Goal: Task Accomplishment & Management: Use online tool/utility

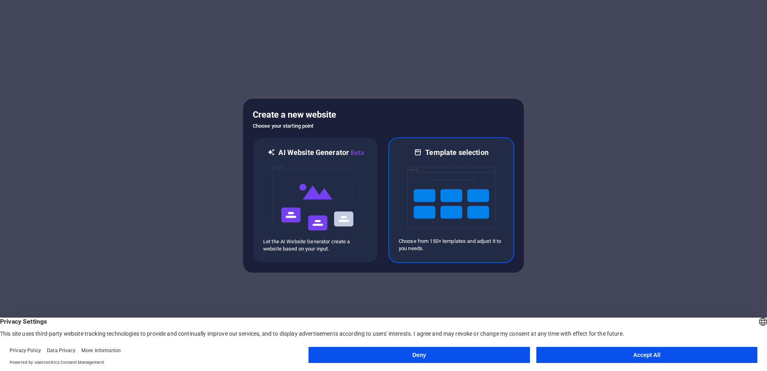
click at [437, 202] on img at bounding box center [451, 197] width 88 height 80
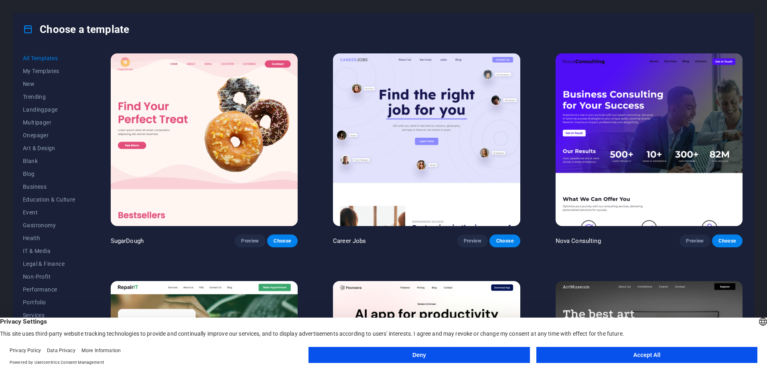
click at [647, 352] on button "Accept All" at bounding box center [646, 355] width 221 height 16
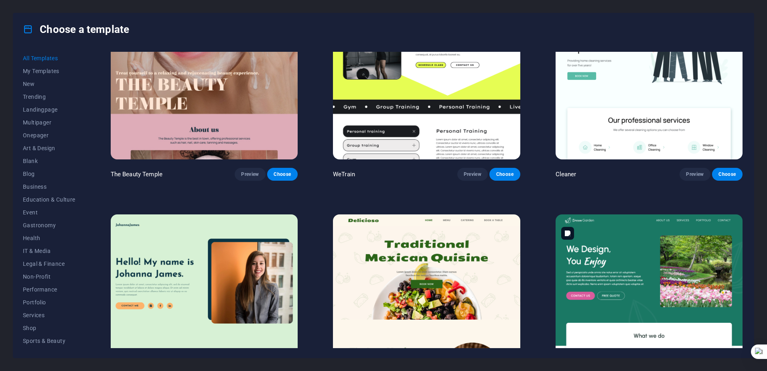
scroll to position [1645, 0]
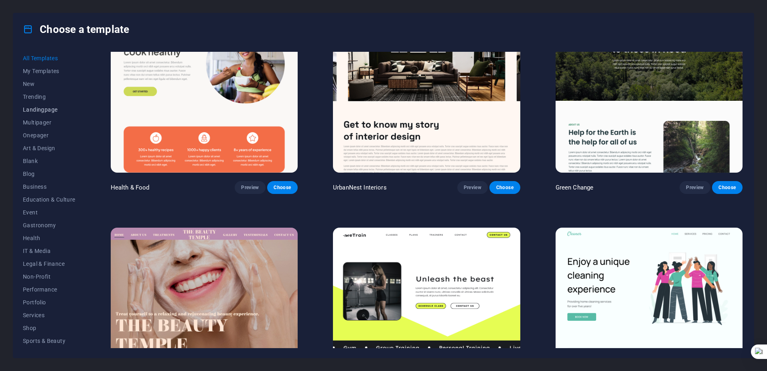
click at [46, 111] on span "Landingpage" at bounding box center [49, 109] width 53 height 6
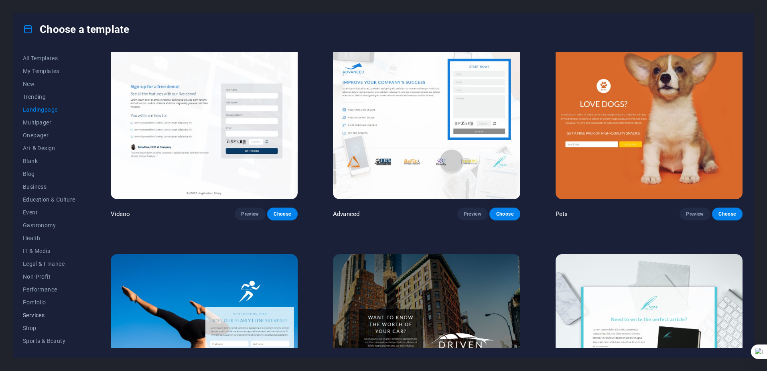
scroll to position [38, 0]
click at [40, 236] on span "Non-Profit" at bounding box center [49, 239] width 53 height 6
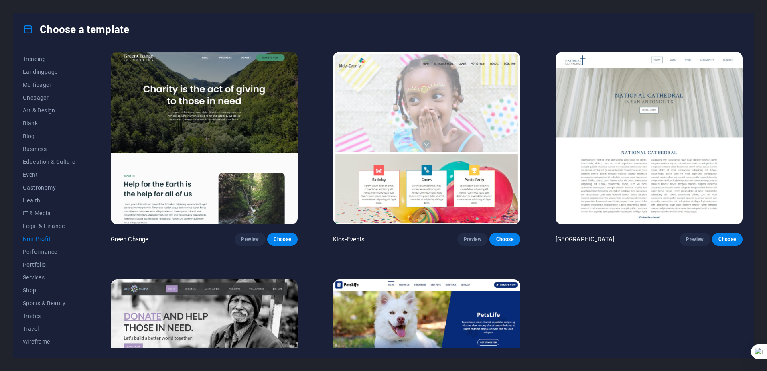
scroll to position [0, 0]
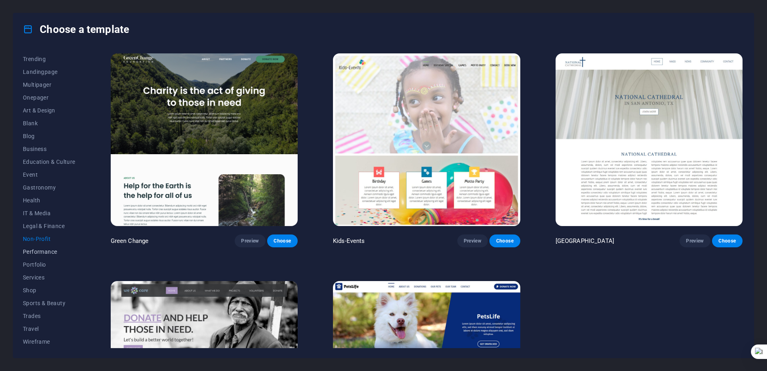
click at [41, 250] on span "Performance" at bounding box center [49, 251] width 53 height 6
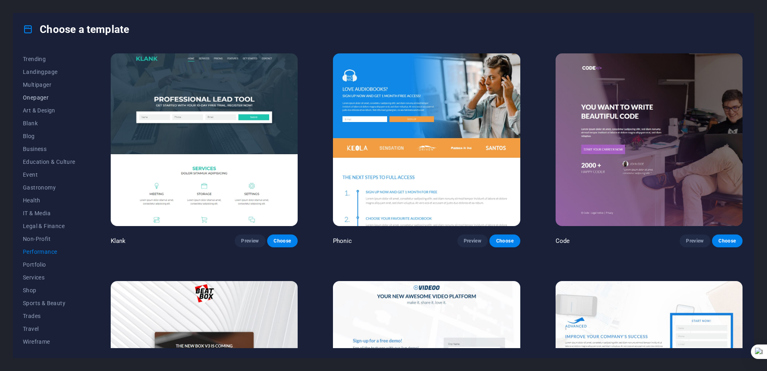
click at [35, 94] on span "Onepager" at bounding box center [49, 97] width 53 height 6
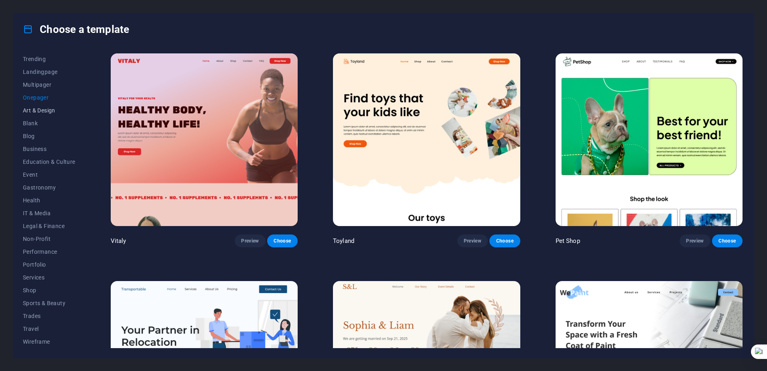
click at [41, 111] on span "Art & Design" at bounding box center [49, 110] width 53 height 6
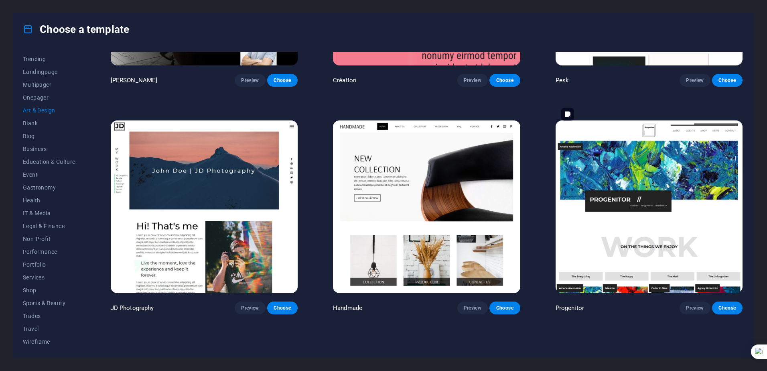
scroll to position [241, 0]
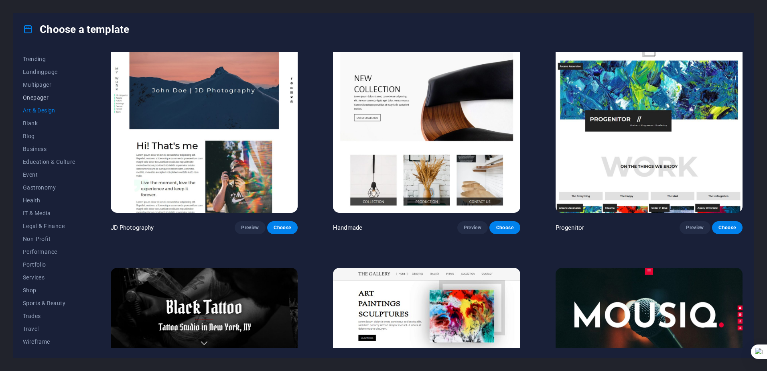
click at [42, 96] on span "Onepager" at bounding box center [49, 97] width 53 height 6
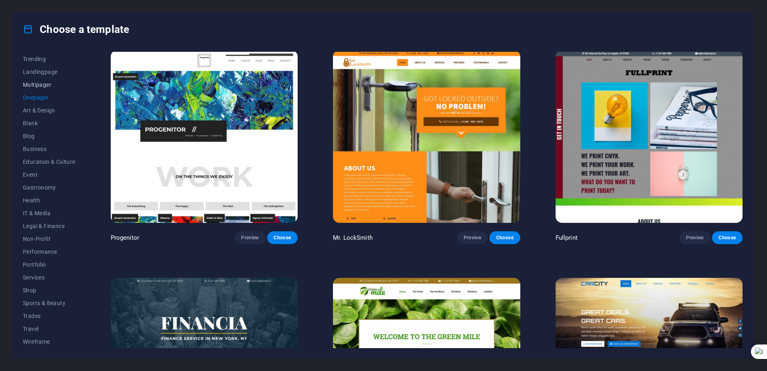
click at [45, 85] on span "Multipager" at bounding box center [49, 84] width 53 height 6
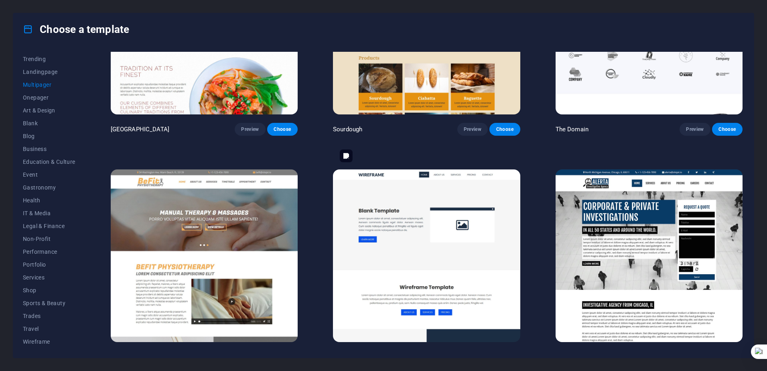
scroll to position [3534, 0]
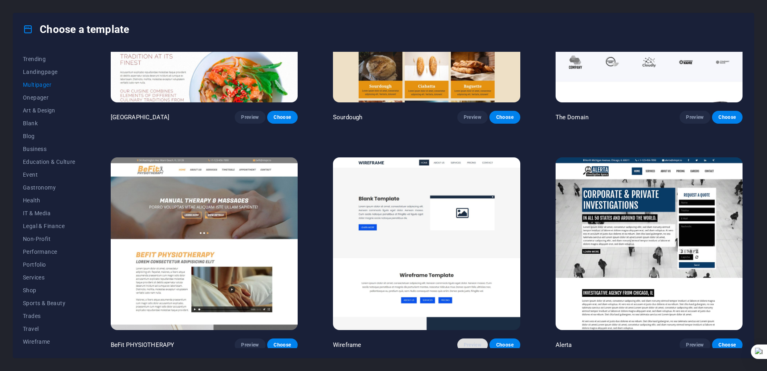
click at [475, 341] on span "Preview" at bounding box center [473, 344] width 18 height 6
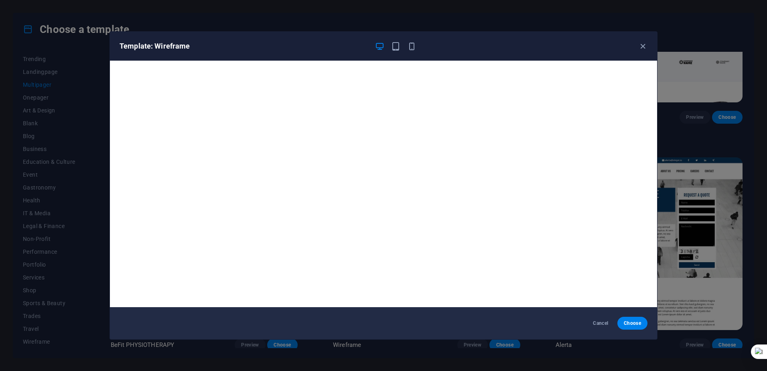
scroll to position [2, 0]
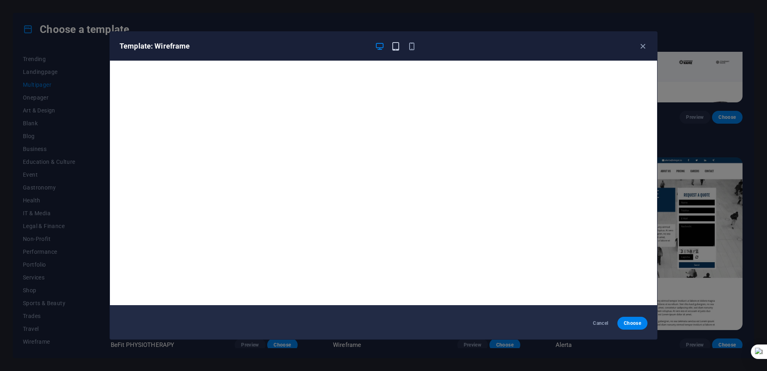
click at [394, 47] on icon "button" at bounding box center [395, 46] width 9 height 9
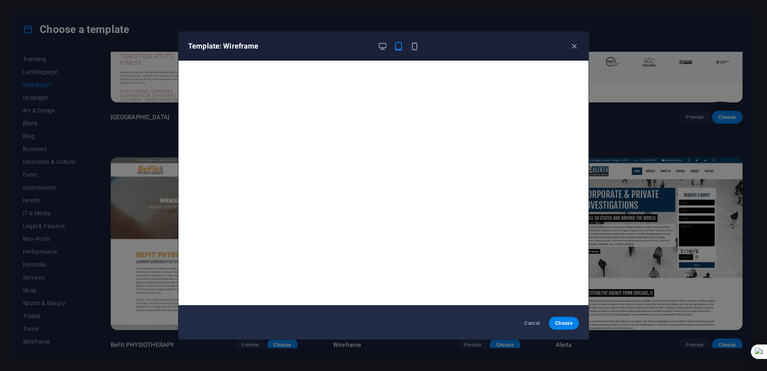
click at [406, 44] on div at bounding box center [399, 46] width 42 height 10
click at [413, 48] on icon "button" at bounding box center [414, 46] width 9 height 9
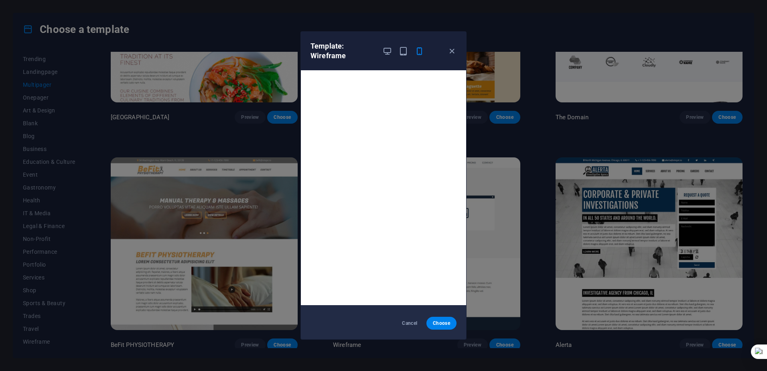
scroll to position [0, 0]
click at [381, 43] on div "Template: Wireframe" at bounding box center [379, 50] width 136 height 19
click at [386, 55] on icon "button" at bounding box center [387, 51] width 9 height 9
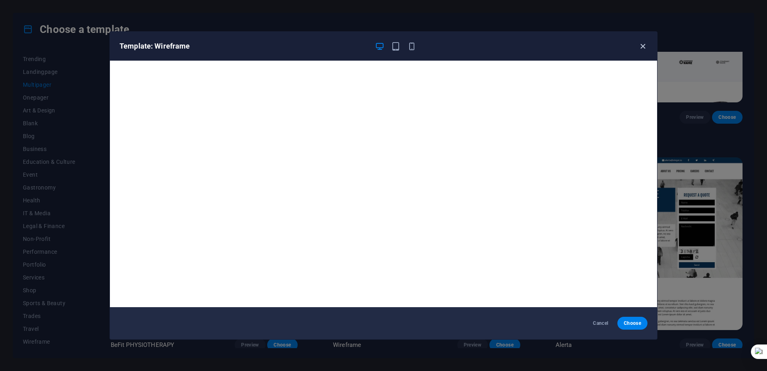
click at [642, 45] on icon "button" at bounding box center [642, 46] width 9 height 9
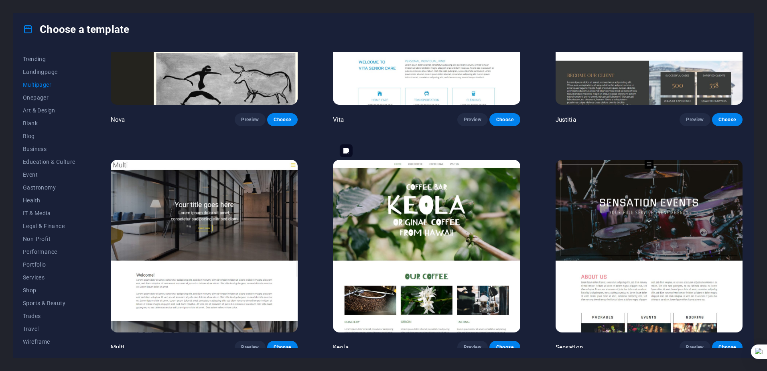
scroll to position [4898, 0]
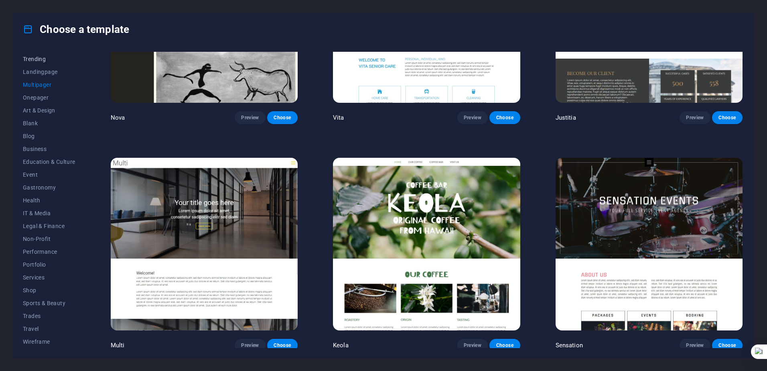
click at [30, 60] on span "Trending" at bounding box center [49, 59] width 53 height 6
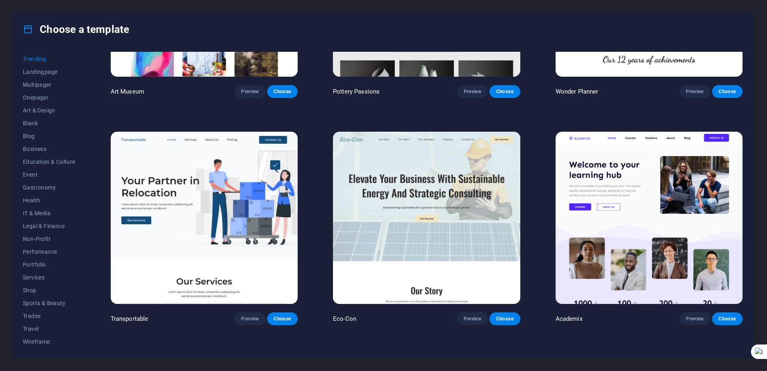
scroll to position [401, 0]
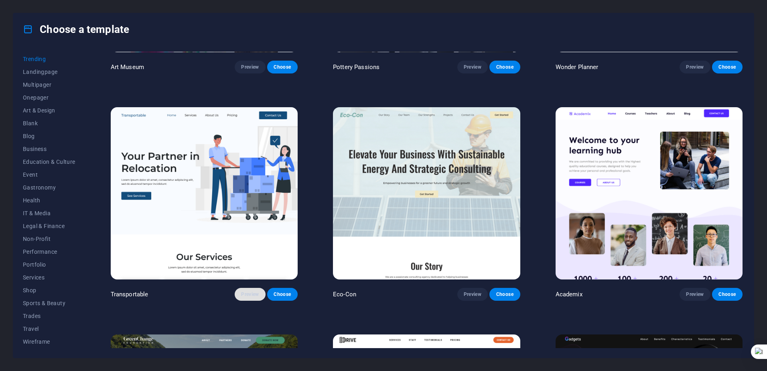
click at [246, 292] on span "Preview" at bounding box center [250, 294] width 18 height 6
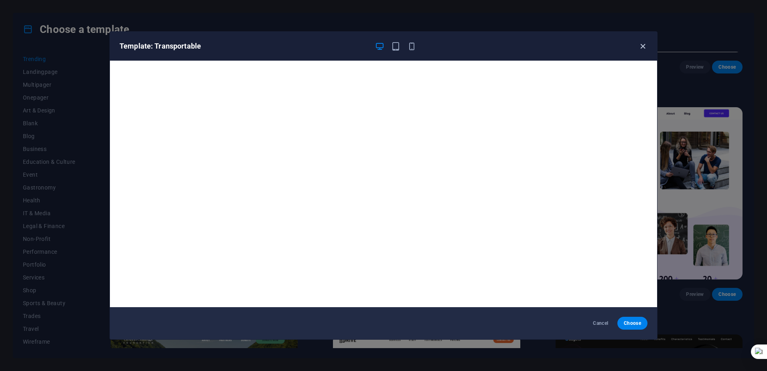
click at [640, 44] on icon "button" at bounding box center [642, 46] width 9 height 9
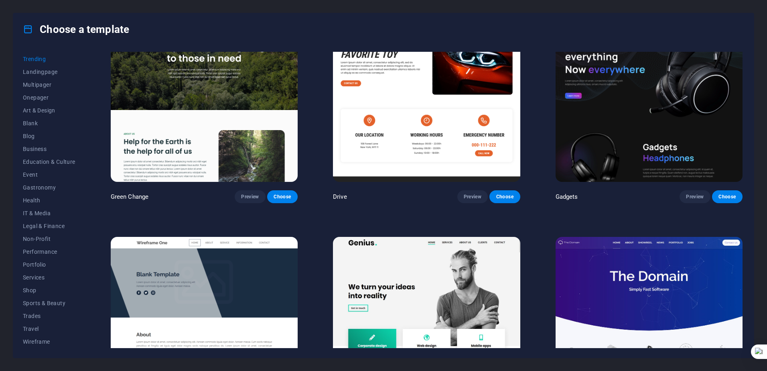
scroll to position [802, 0]
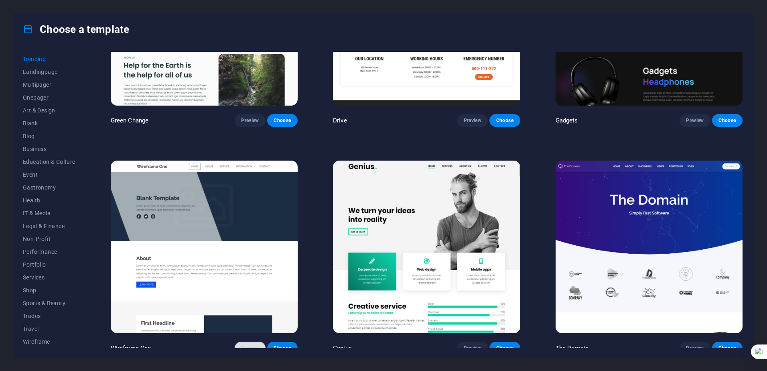
click at [251, 345] on span "Preview" at bounding box center [250, 348] width 18 height 6
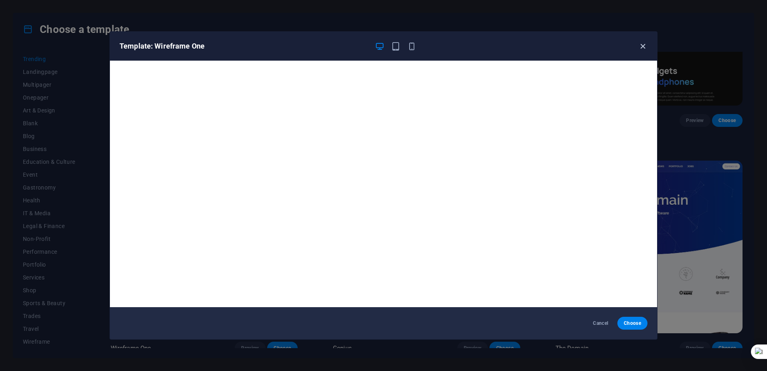
click at [645, 43] on icon "button" at bounding box center [642, 46] width 9 height 9
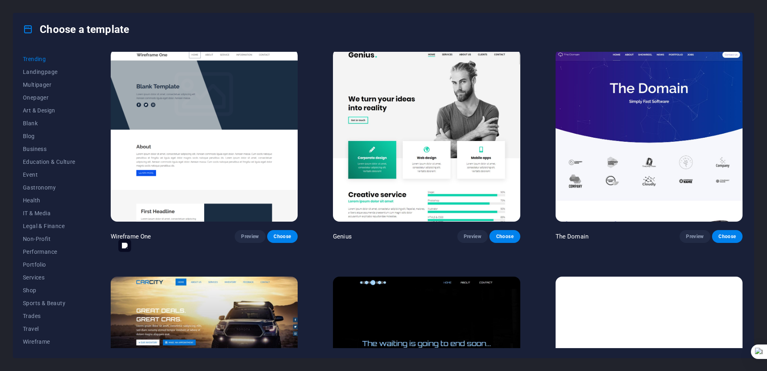
scroll to position [910, 0]
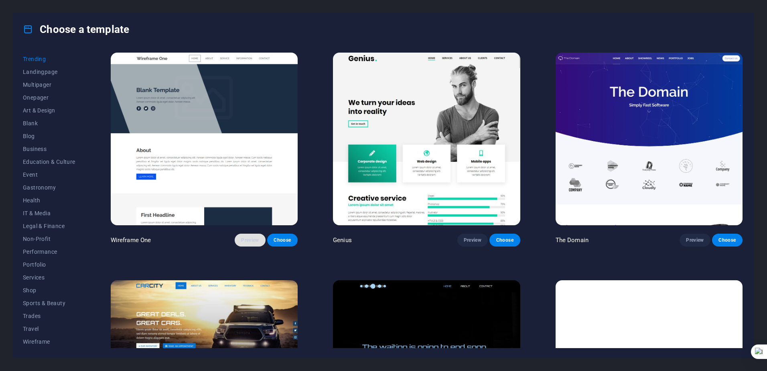
click at [253, 237] on span "Preview" at bounding box center [250, 240] width 18 height 6
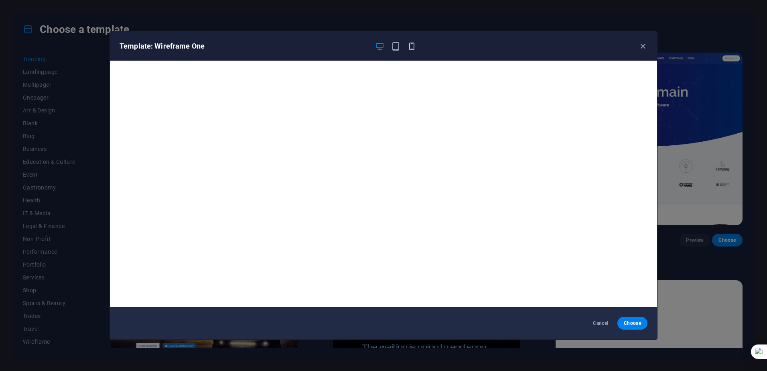
click at [410, 47] on icon "button" at bounding box center [411, 46] width 9 height 9
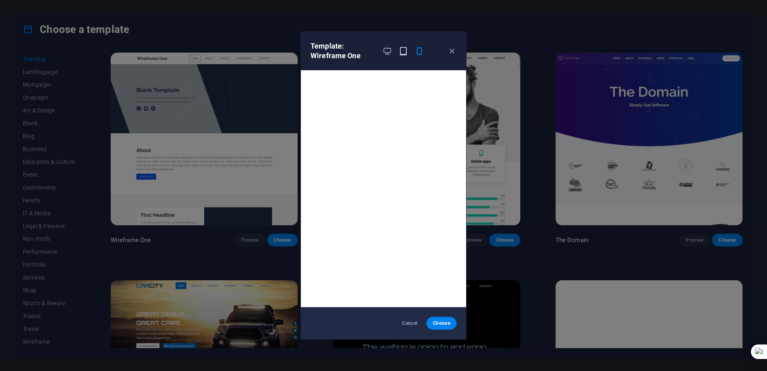
click at [405, 51] on icon "button" at bounding box center [403, 51] width 9 height 9
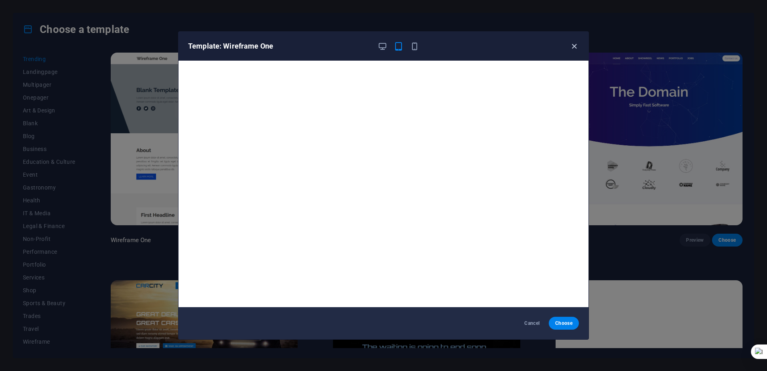
click at [574, 44] on icon "button" at bounding box center [574, 46] width 9 height 9
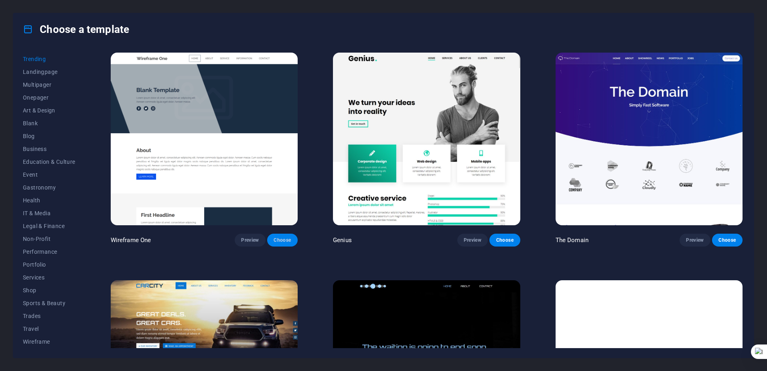
click at [282, 237] on span "Choose" at bounding box center [283, 240] width 18 height 6
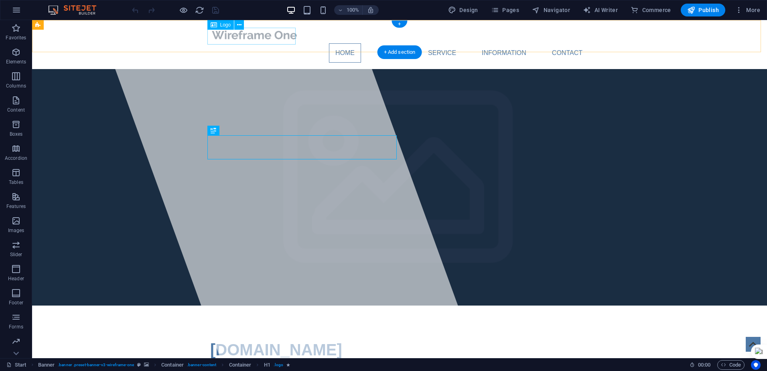
click at [256, 35] on div at bounding box center [399, 34] width 379 height 17
click at [240, 24] on icon at bounding box center [239, 25] width 4 height 8
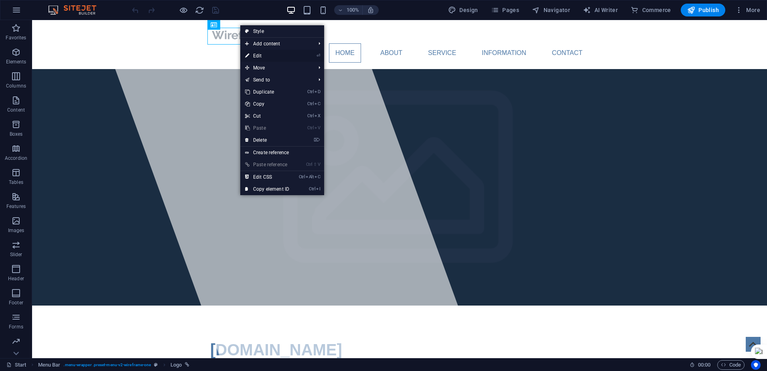
click at [260, 53] on link "⏎ Edit" at bounding box center [267, 56] width 54 height 12
select select "px"
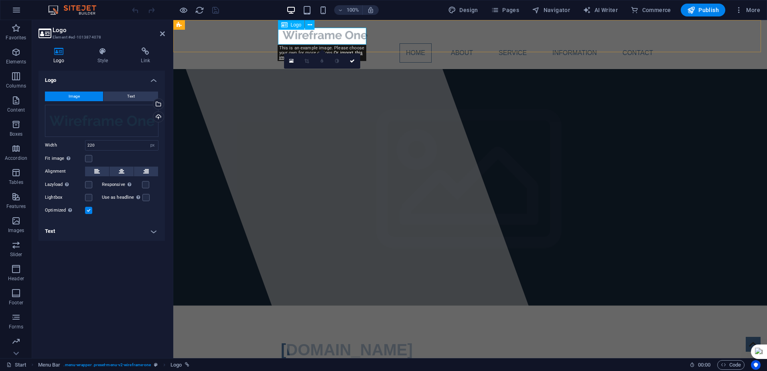
click at [335, 37] on div at bounding box center [470, 34] width 379 height 17
click at [290, 63] on icon at bounding box center [291, 61] width 4 height 6
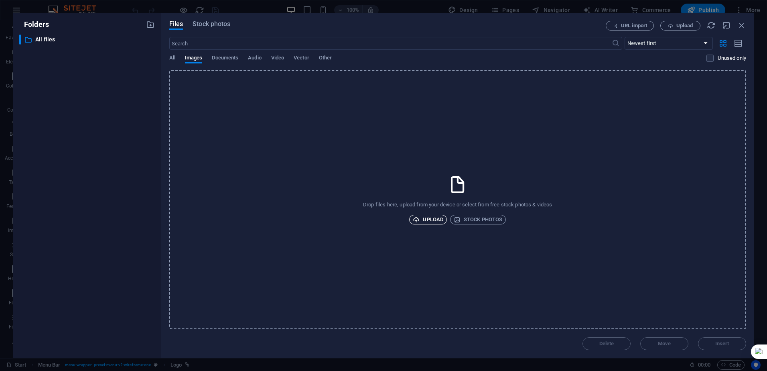
click at [431, 217] on span "Upload" at bounding box center [428, 220] width 30 height 10
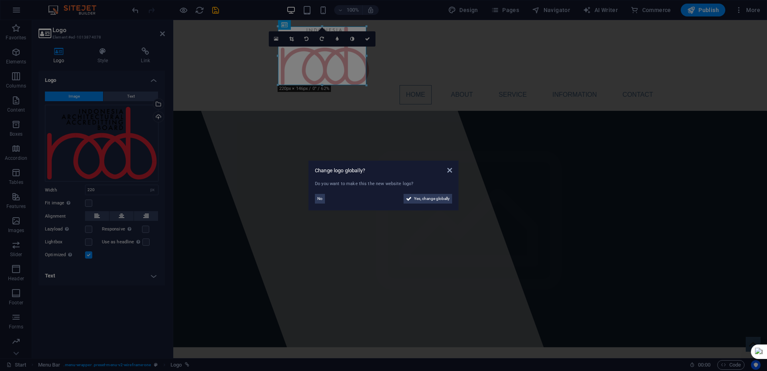
click at [108, 189] on aside "Change logo globally? Do you want to make this the new website logo? No Yes, ch…" at bounding box center [383, 185] width 767 height 371
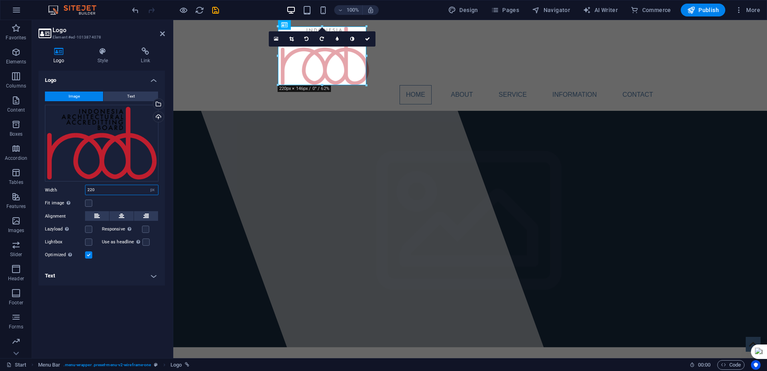
click at [108, 189] on input "220" at bounding box center [121, 190] width 73 height 10
drag, startPoint x: 108, startPoint y: 189, endPoint x: 79, endPoint y: 187, distance: 28.6
click at [79, 187] on div "Width 220 Default auto px rem % em vh vw" at bounding box center [102, 190] width 114 height 10
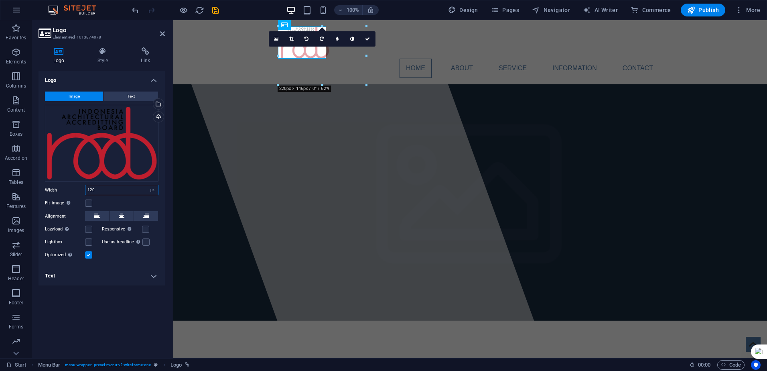
type input "120"
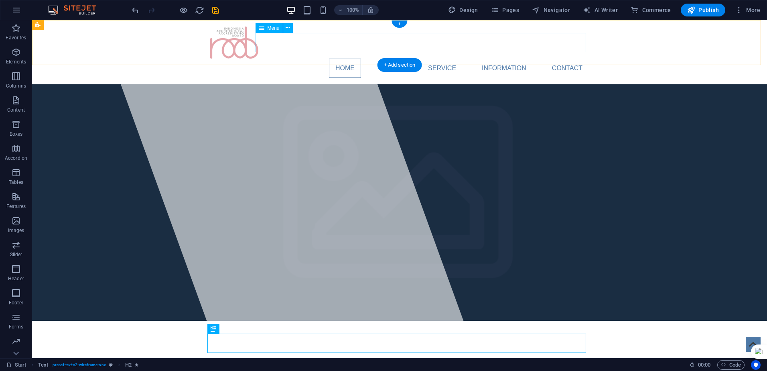
click at [354, 59] on nav "Home About Service Information Contact" at bounding box center [399, 68] width 379 height 19
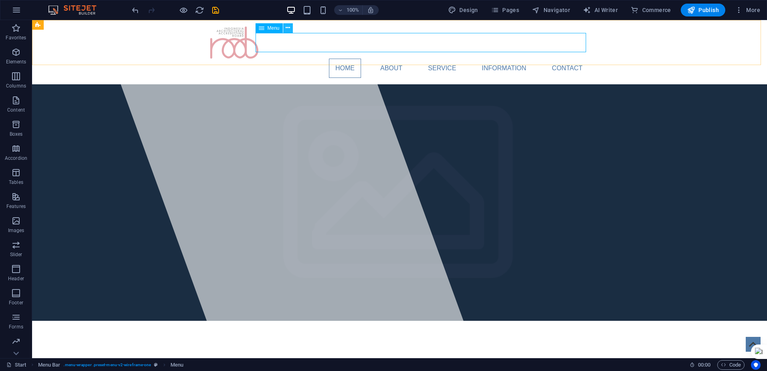
click at [284, 26] on button at bounding box center [288, 28] width 10 height 10
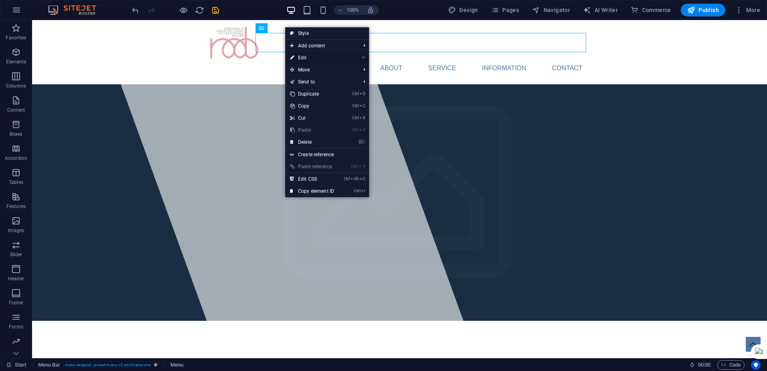
click at [305, 57] on link "⏎ Edit" at bounding box center [312, 58] width 54 height 12
select select
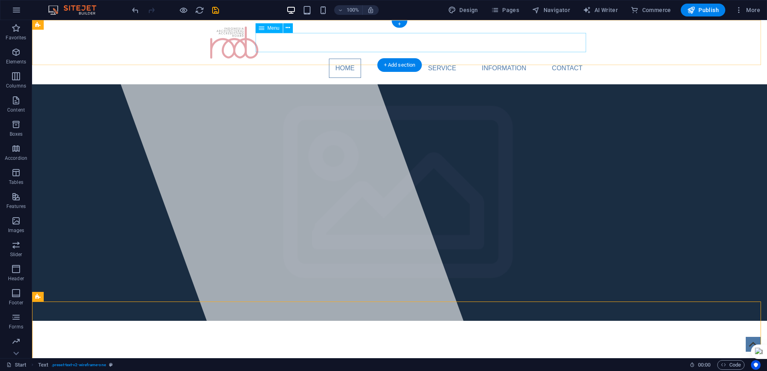
click at [396, 59] on nav "Home About Service Information Contact" at bounding box center [399, 68] width 379 height 19
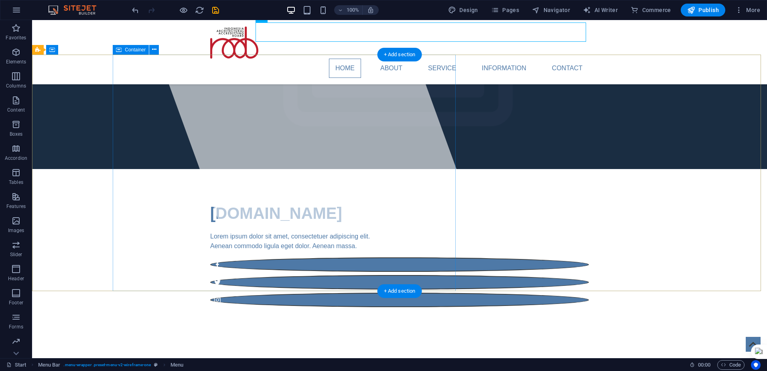
scroll to position [160, 0]
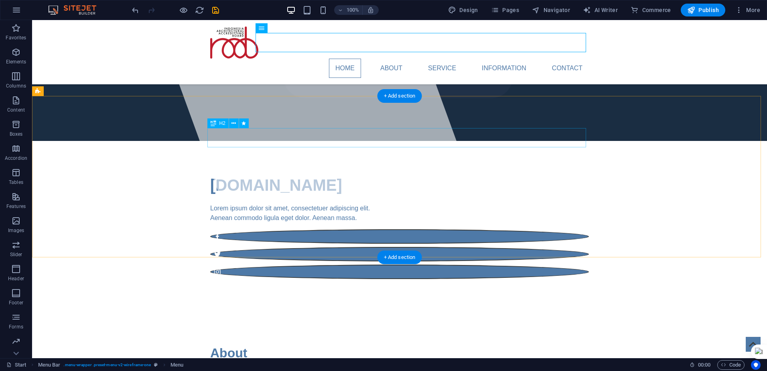
click at [225, 343] on div "About" at bounding box center [399, 352] width 379 height 19
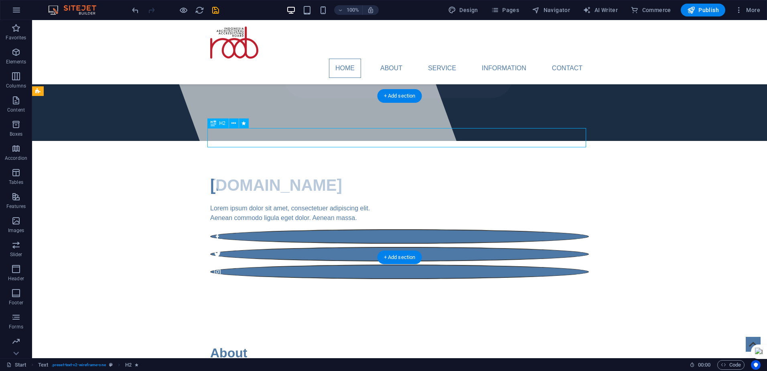
click at [225, 343] on div "About" at bounding box center [399, 352] width 379 height 19
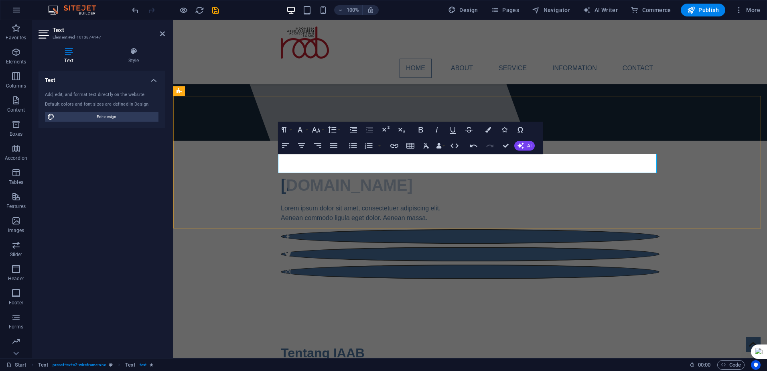
click at [301, 369] on p "VISI:" at bounding box center [470, 374] width 379 height 10
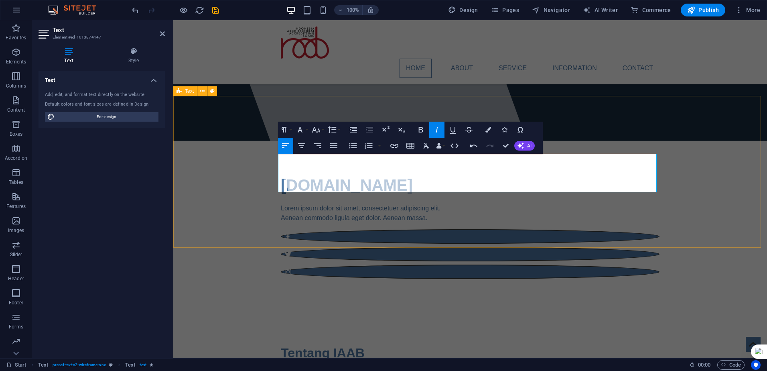
drag, startPoint x: 617, startPoint y: 178, endPoint x: 276, endPoint y: 170, distance: 341.1
click at [437, 127] on icon "button" at bounding box center [437, 130] width 10 height 10
drag, startPoint x: 293, startPoint y: 157, endPoint x: 275, endPoint y: 157, distance: 17.7
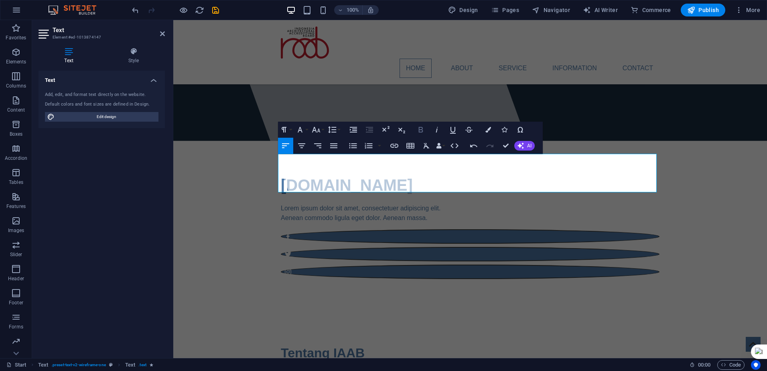
click at [420, 128] on icon "button" at bounding box center [421, 130] width 10 height 10
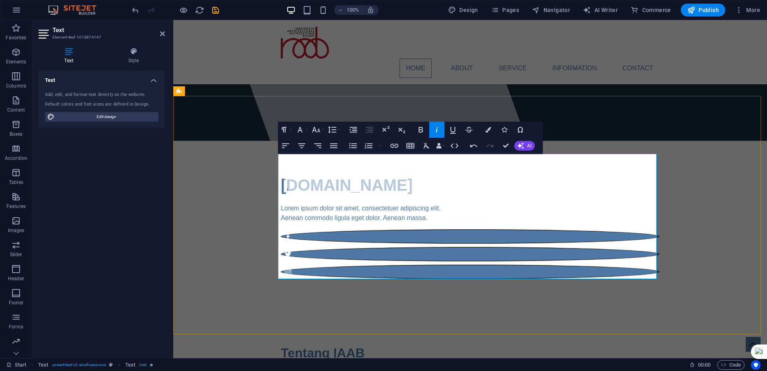
drag, startPoint x: 280, startPoint y: 198, endPoint x: 607, endPoint y: 257, distance: 331.9
click at [439, 128] on icon "button" at bounding box center [437, 130] width 10 height 10
click at [367, 147] on icon "button" at bounding box center [369, 146] width 10 height 10
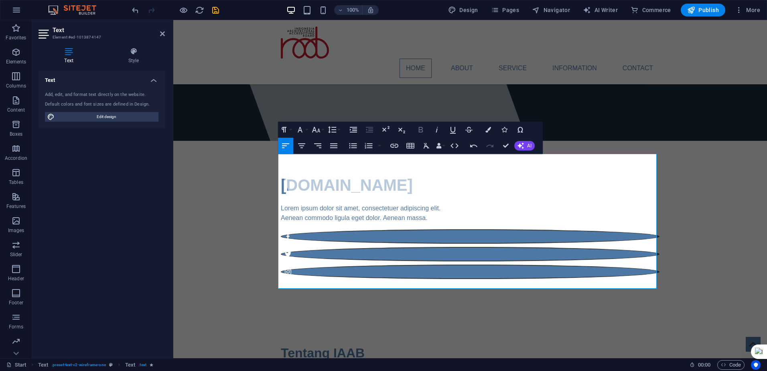
click at [422, 130] on icon "button" at bounding box center [420, 130] width 4 height 6
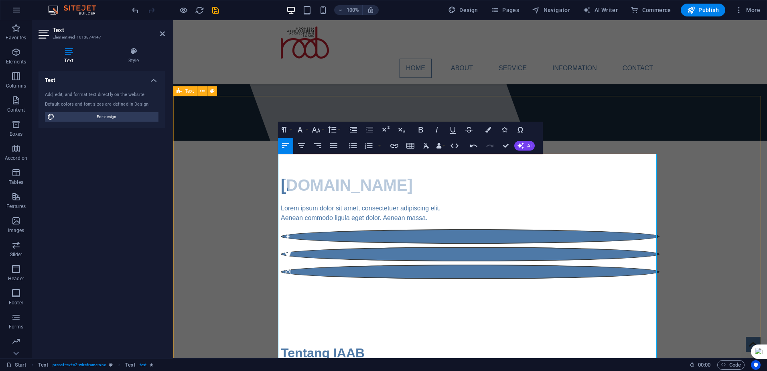
drag, startPoint x: 303, startPoint y: 280, endPoint x: 274, endPoint y: 280, distance: 29.3
click at [294, 369] on p "VISI:" at bounding box center [470, 374] width 379 height 10
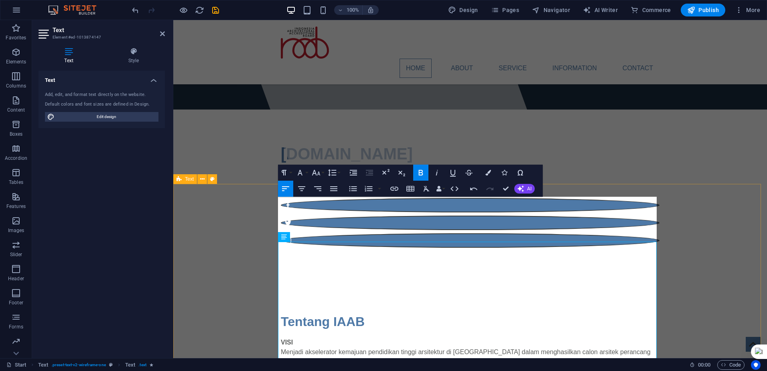
scroll to position [201, 0]
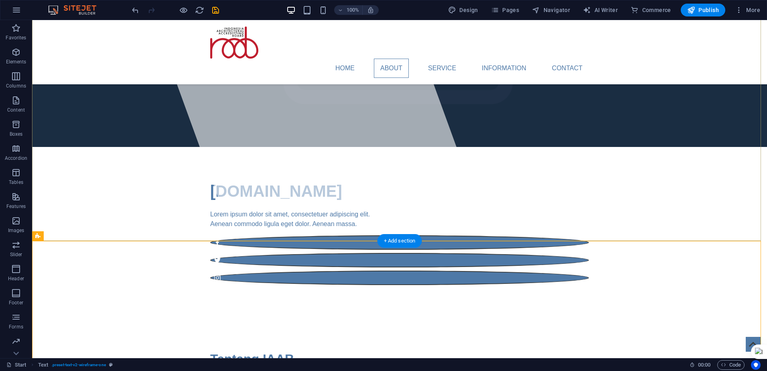
scroll to position [160, 0]
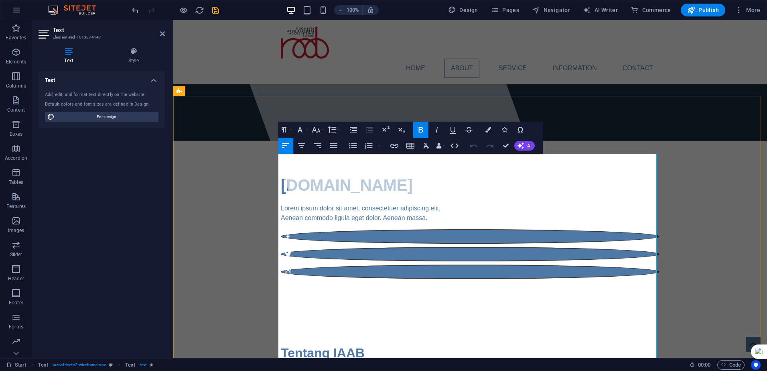
click at [281, 370] on strong "VISI" at bounding box center [287, 373] width 12 height 7
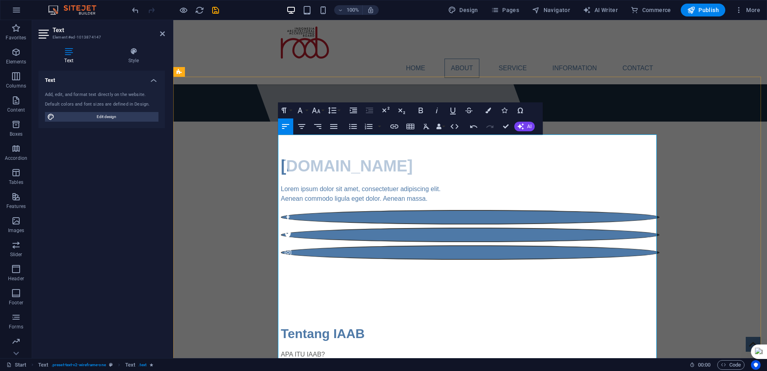
scroll to position [189, 0]
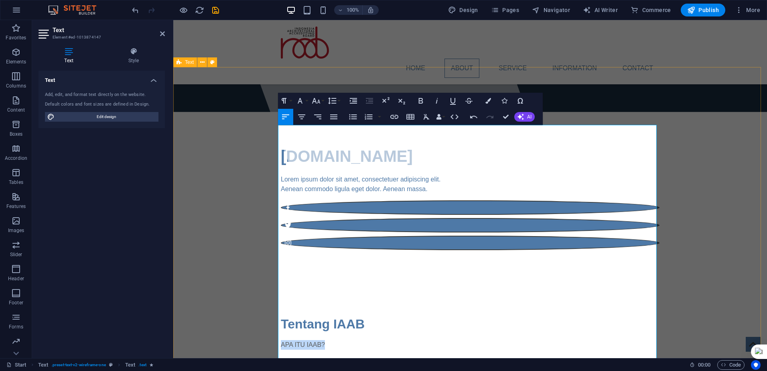
drag, startPoint x: 322, startPoint y: 129, endPoint x: 265, endPoint y: 130, distance: 57.4
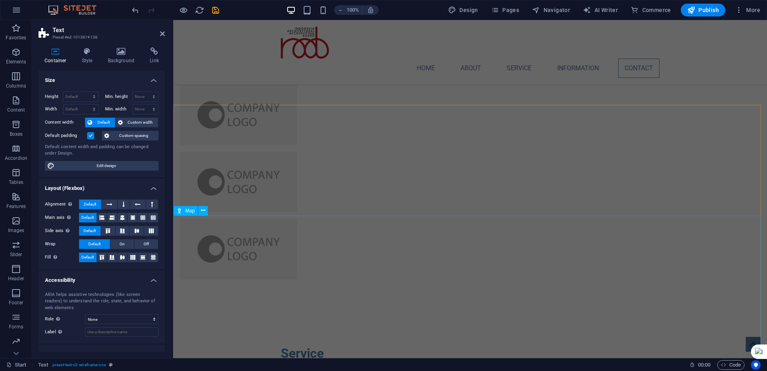
scroll to position [2115, 0]
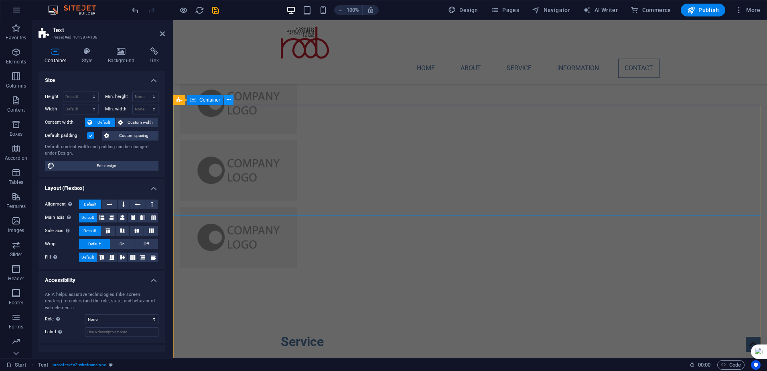
click at [229, 101] on icon at bounding box center [229, 99] width 4 height 8
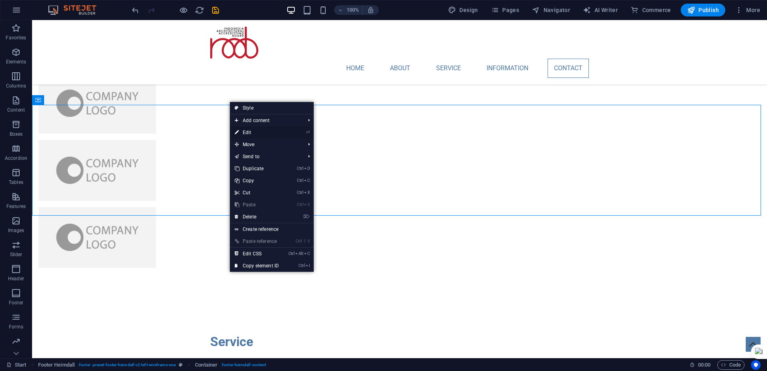
click at [248, 133] on link "⏎ Edit" at bounding box center [257, 132] width 54 height 12
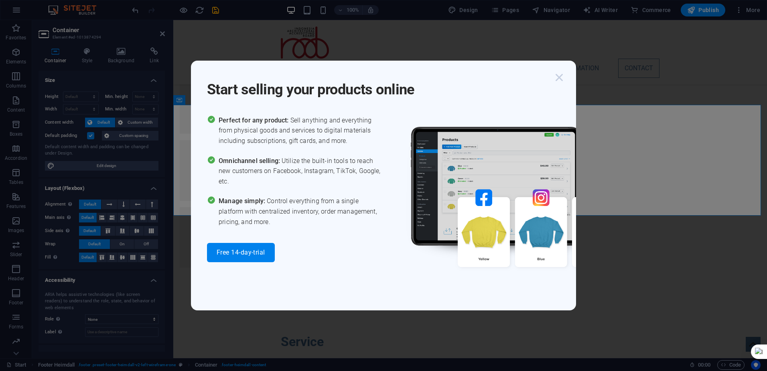
click at [560, 78] on icon "button" at bounding box center [559, 77] width 14 height 14
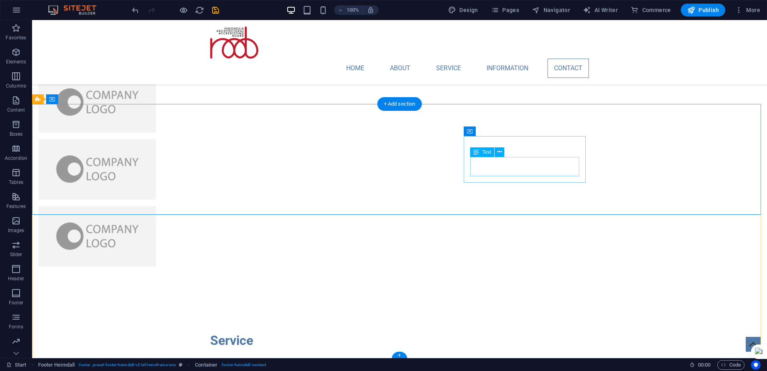
scroll to position [2117, 0]
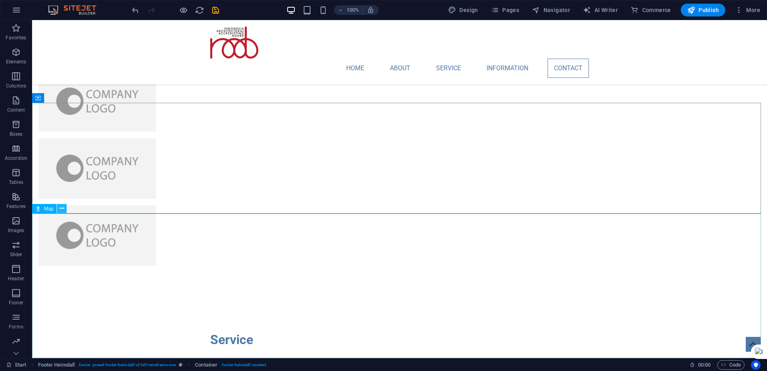
click at [62, 209] on icon at bounding box center [62, 208] width 4 height 8
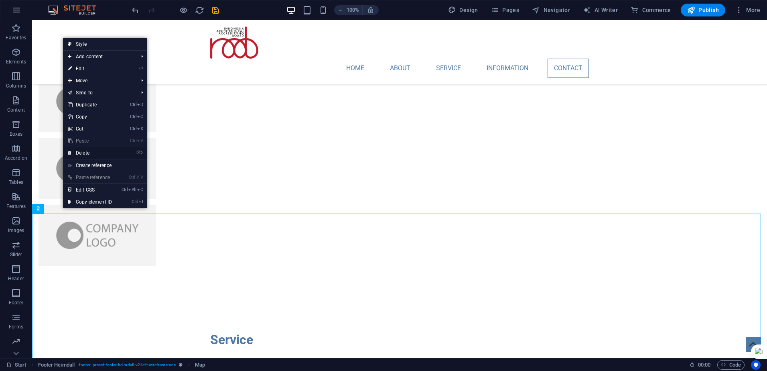
click at [84, 152] on link "⌦ Delete" at bounding box center [90, 153] width 54 height 12
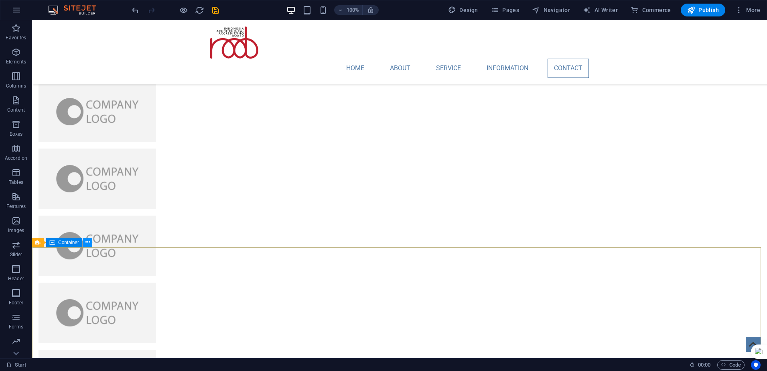
click at [85, 244] on icon at bounding box center [87, 242] width 4 height 8
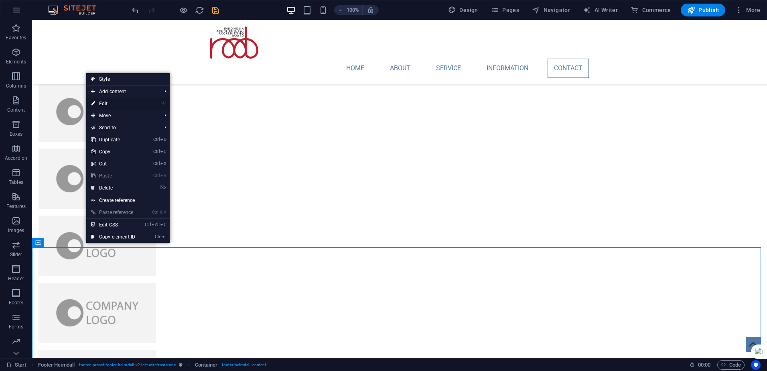
click at [112, 105] on link "⏎ Edit" at bounding box center [113, 103] width 54 height 12
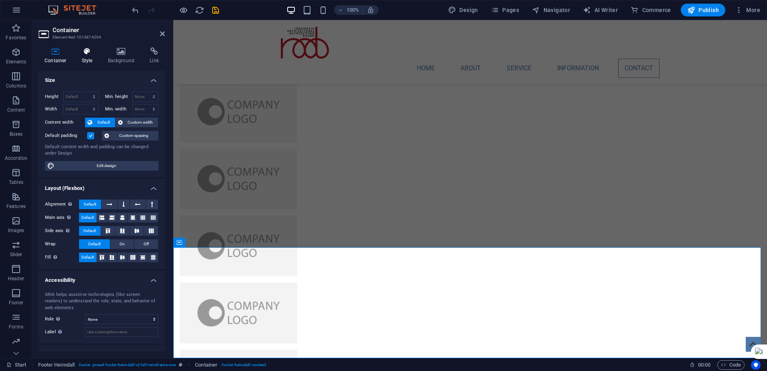
click at [85, 55] on icon at bounding box center [87, 51] width 23 height 8
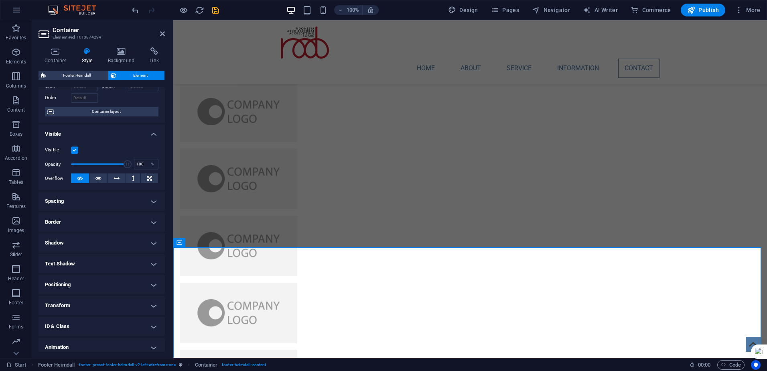
scroll to position [75, 0]
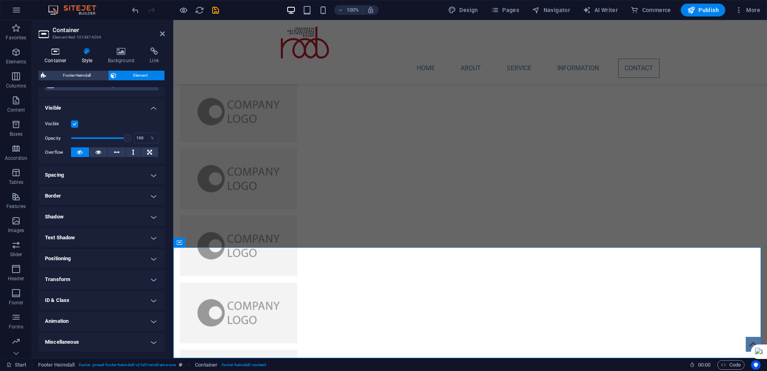
click at [52, 52] on icon at bounding box center [56, 51] width 34 height 8
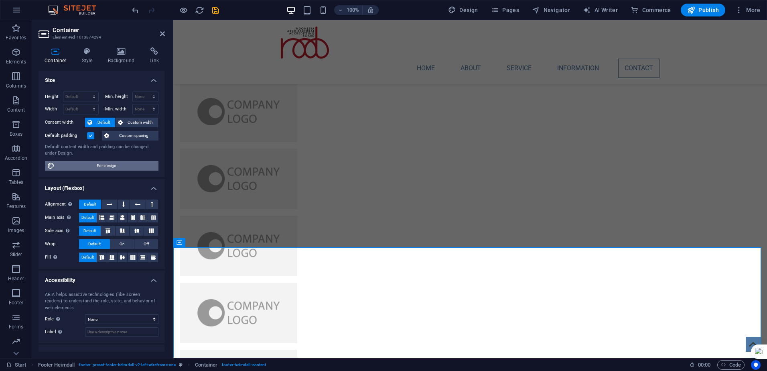
click at [106, 168] on span "Edit design" at bounding box center [106, 166] width 99 height 10
select select "rem"
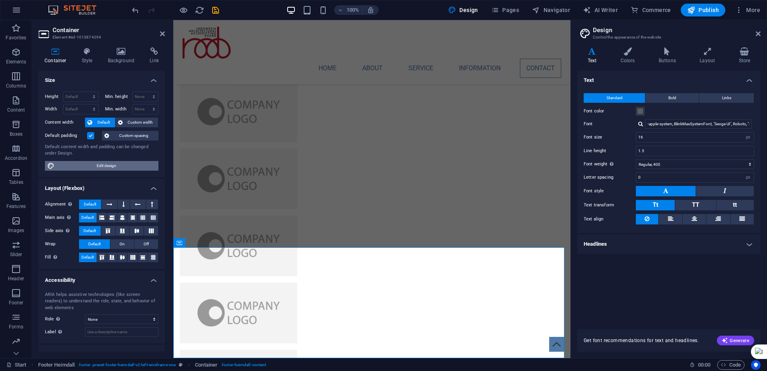
scroll to position [1972, 0]
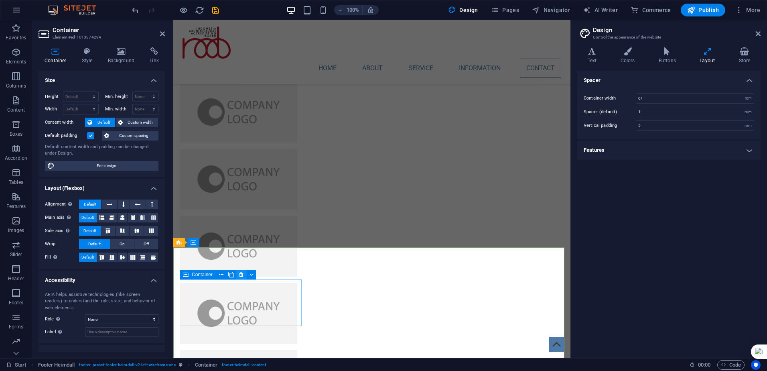
click at [240, 274] on icon at bounding box center [241, 274] width 4 height 8
click at [220, 275] on icon at bounding box center [221, 274] width 4 height 8
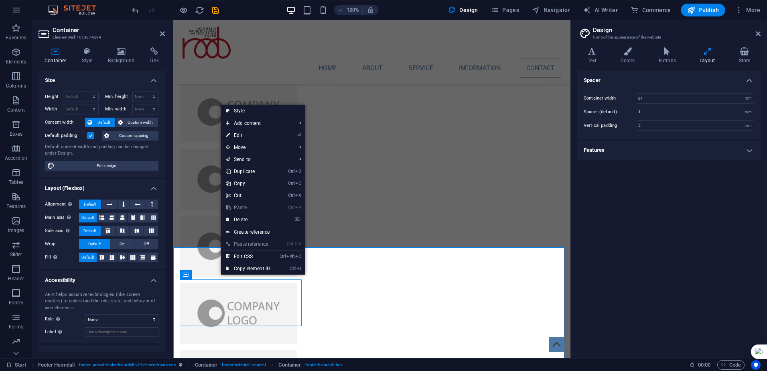
click at [672, 254] on div "Spacer Container width 61 rem px Spacer (default) 1 rem Vertical padding 5 rem …" at bounding box center [668, 211] width 183 height 281
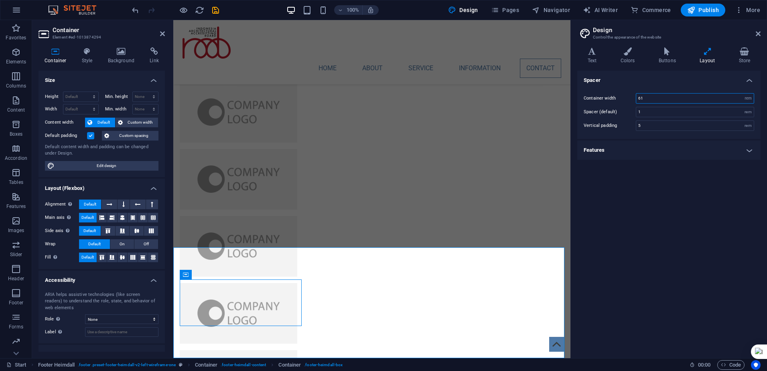
click at [650, 95] on input "61" at bounding box center [695, 98] width 118 height 10
drag, startPoint x: 648, startPoint y: 97, endPoint x: 630, endPoint y: 97, distance: 18.1
click at [630, 97] on div "Container width 61 rem px" at bounding box center [669, 98] width 171 height 10
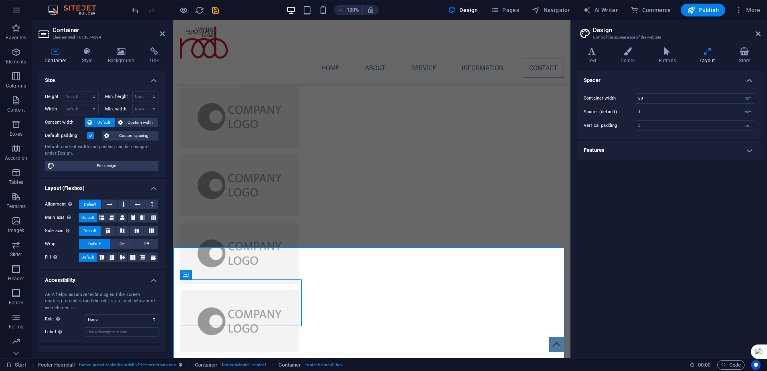
click at [692, 214] on div "Spacer Container width 80 rem px Spacer (default) 1 rem Vertical padding 5 rem …" at bounding box center [668, 211] width 183 height 281
drag, startPoint x: 646, startPoint y: 99, endPoint x: 631, endPoint y: 100, distance: 14.9
click at [631, 100] on div "Container width 80 rem px" at bounding box center [669, 98] width 171 height 10
type input "61"
click at [692, 215] on div "Spacer Container width 61 rem px Spacer (default) 1 rem Vertical padding 5 rem …" at bounding box center [668, 211] width 183 height 281
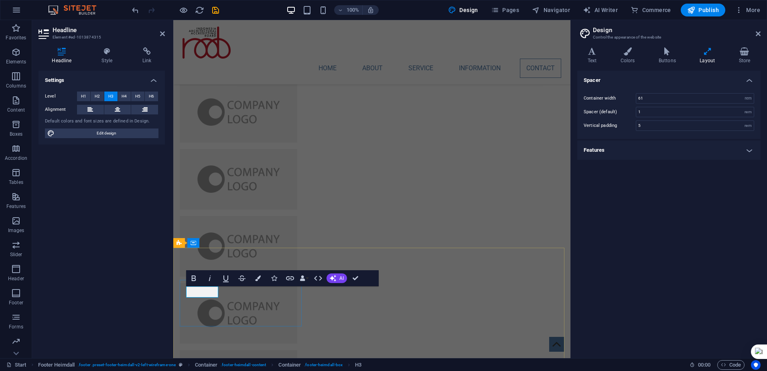
scroll to position [1972, 0]
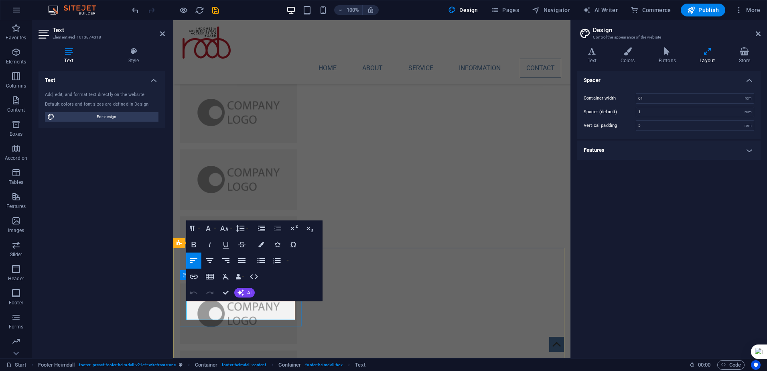
drag, startPoint x: 209, startPoint y: 313, endPoint x: 187, endPoint y: 306, distance: 23.6
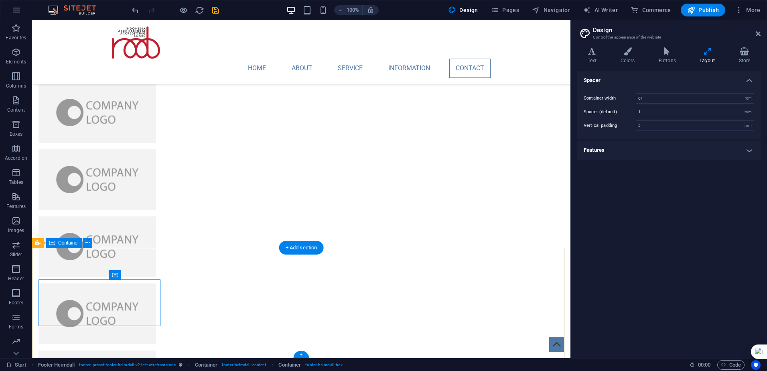
scroll to position [1972, 0]
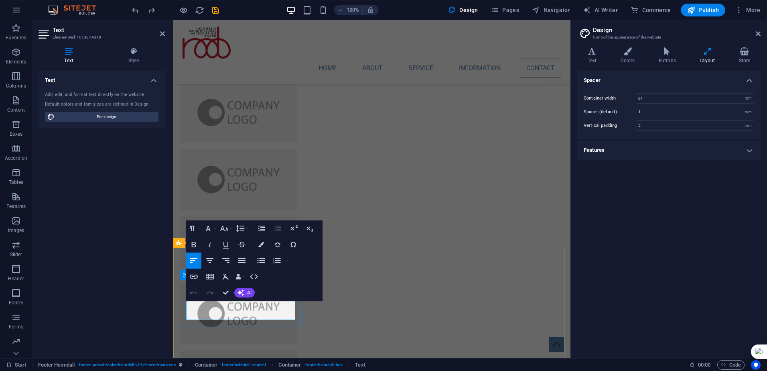
drag, startPoint x: 213, startPoint y: 313, endPoint x: 187, endPoint y: 307, distance: 26.8
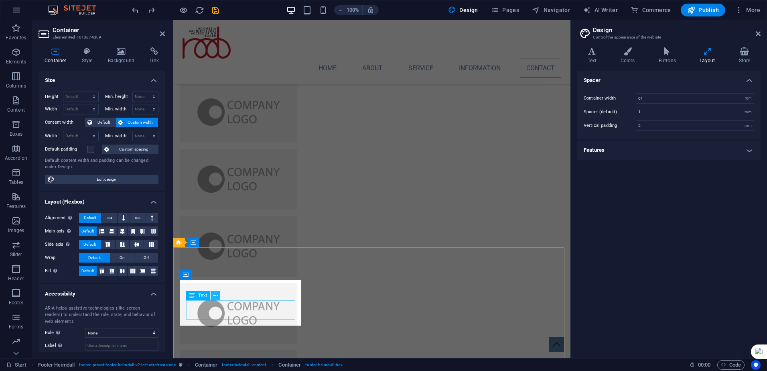
click at [213, 295] on icon at bounding box center [215, 295] width 4 height 8
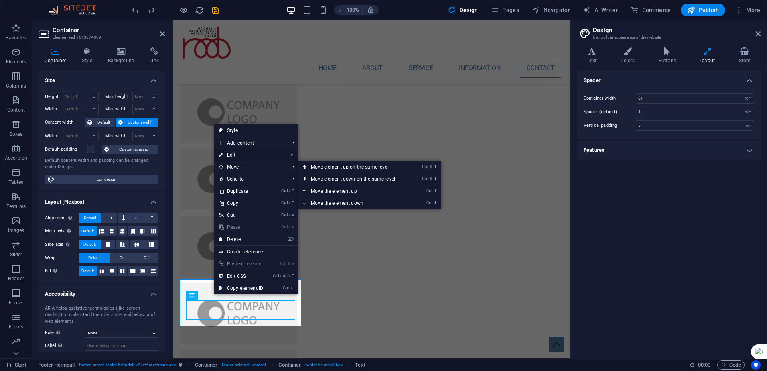
click at [239, 153] on link "⏎ Edit" at bounding box center [241, 155] width 54 height 12
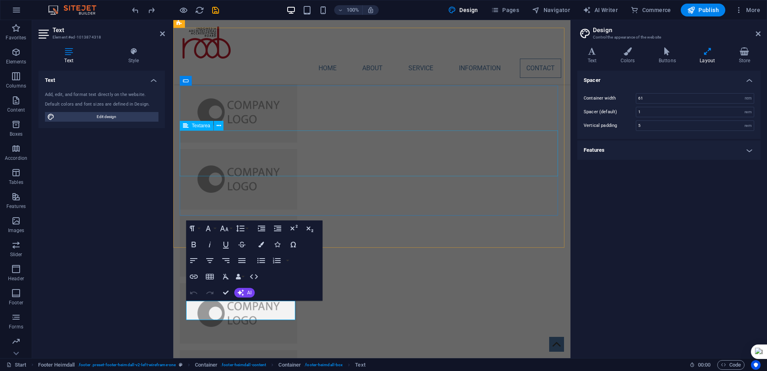
scroll to position [1972, 0]
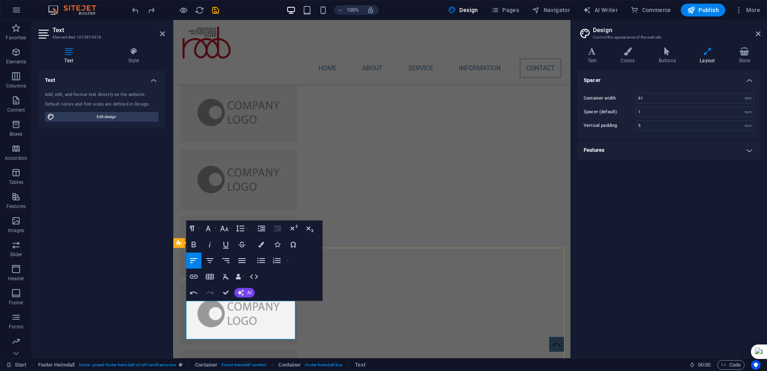
drag, startPoint x: 205, startPoint y: 333, endPoint x: 179, endPoint y: 333, distance: 26.1
drag, startPoint x: 221, startPoint y: 324, endPoint x: 198, endPoint y: 303, distance: 31.3
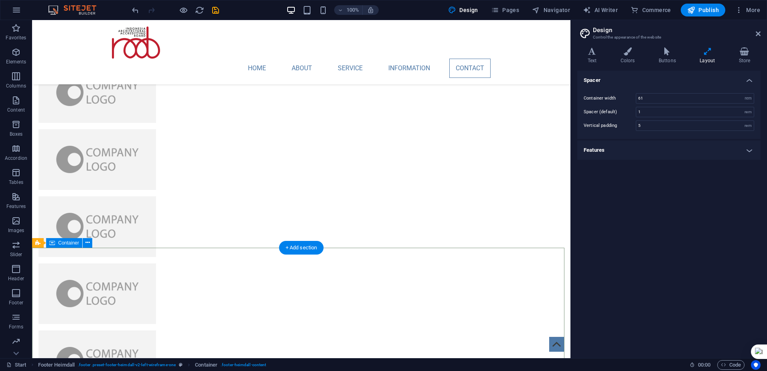
scroll to position [2002, 0]
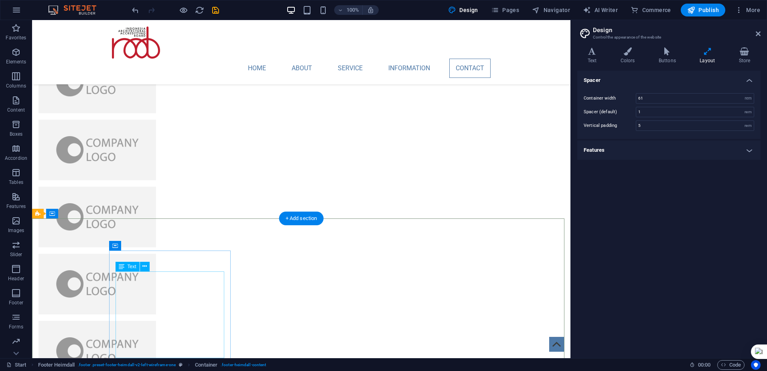
scroll to position [2040, 0]
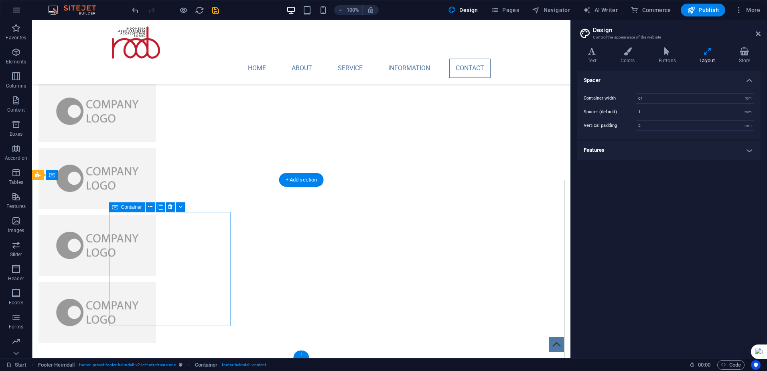
click at [181, 208] on icon at bounding box center [181, 207] width 4 height 8
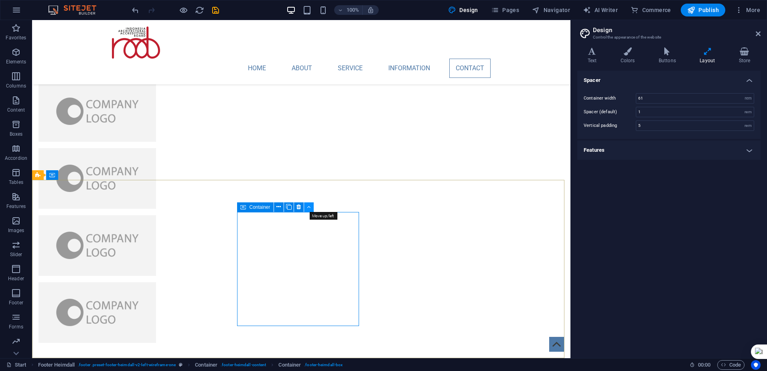
click at [309, 209] on icon at bounding box center [309, 207] width 4 height 8
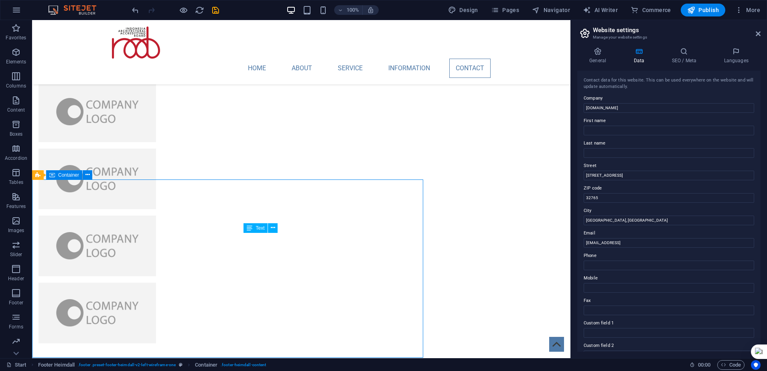
scroll to position [2040, 0]
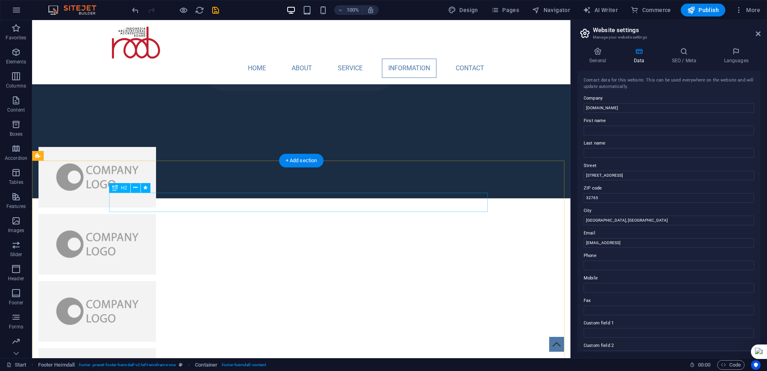
scroll to position [1840, 0]
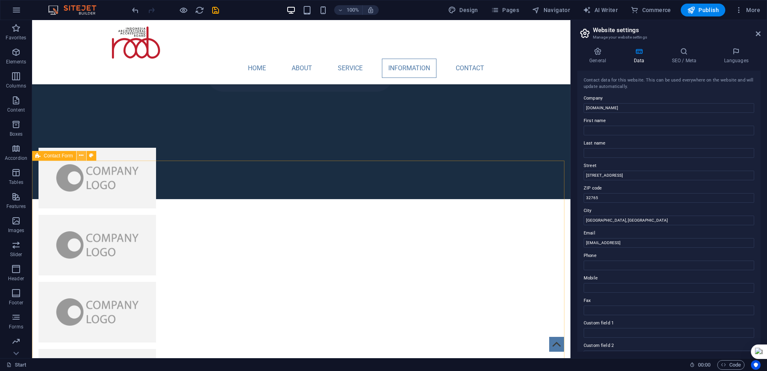
click at [81, 157] on icon at bounding box center [81, 155] width 4 height 8
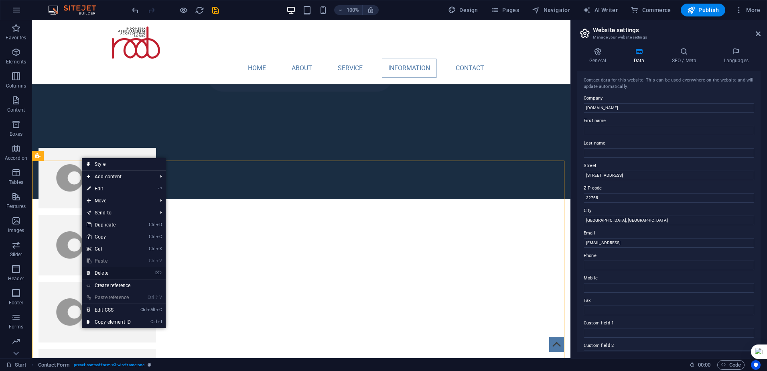
click at [107, 271] on link "⌦ Delete" at bounding box center [109, 273] width 54 height 12
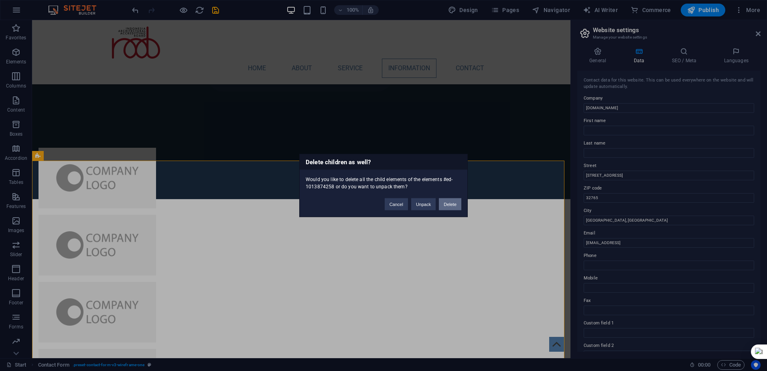
drag, startPoint x: 451, startPoint y: 205, endPoint x: 414, endPoint y: 185, distance: 42.2
click at [451, 205] on button "Delete" at bounding box center [450, 204] width 22 height 12
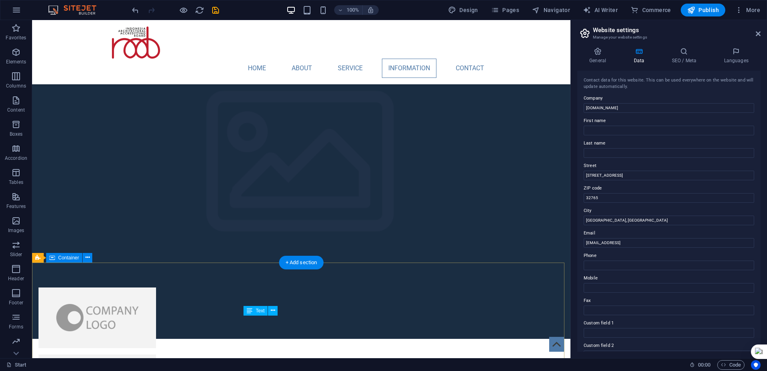
scroll to position [1820, 0]
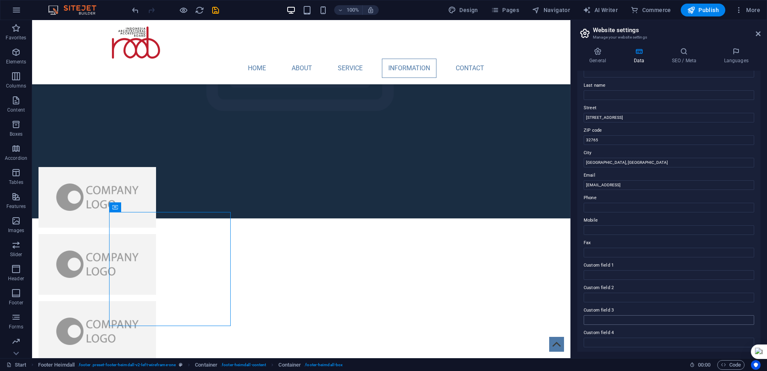
scroll to position [24, 0]
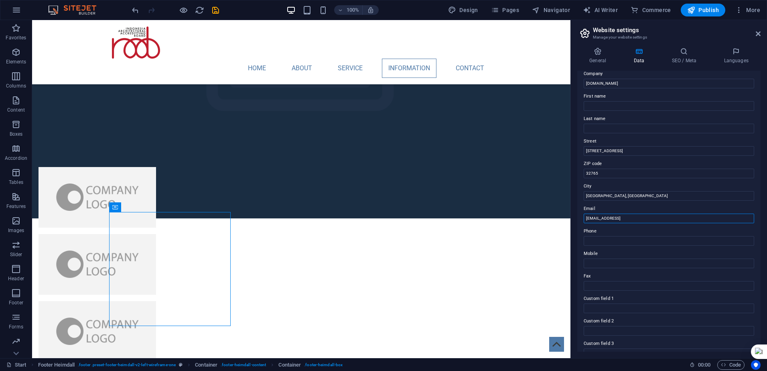
drag, startPoint x: 684, startPoint y: 217, endPoint x: 576, endPoint y: 218, distance: 108.7
click at [576, 218] on div "General Data SEO / Meta Languages Website name iaab.or.id Logo Drag files here,…" at bounding box center [669, 199] width 196 height 317
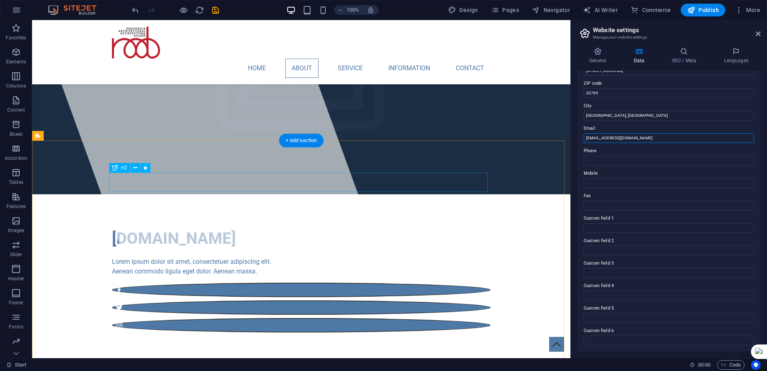
scroll to position [95, 0]
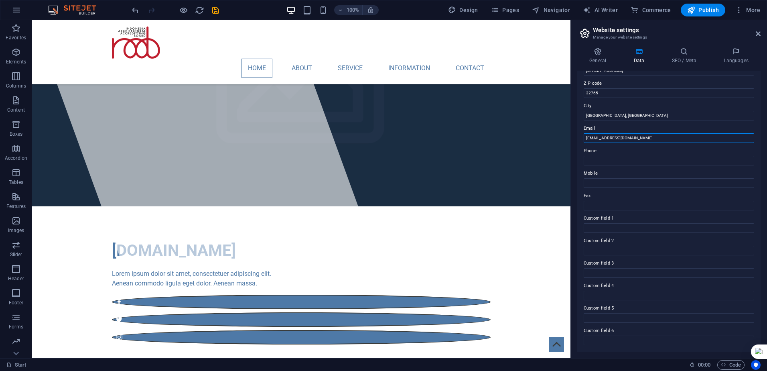
type input "sekretariat@iaab.or.id"
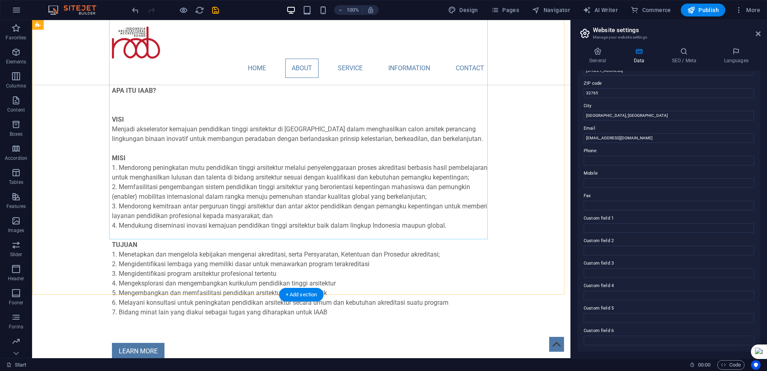
scroll to position [456, 0]
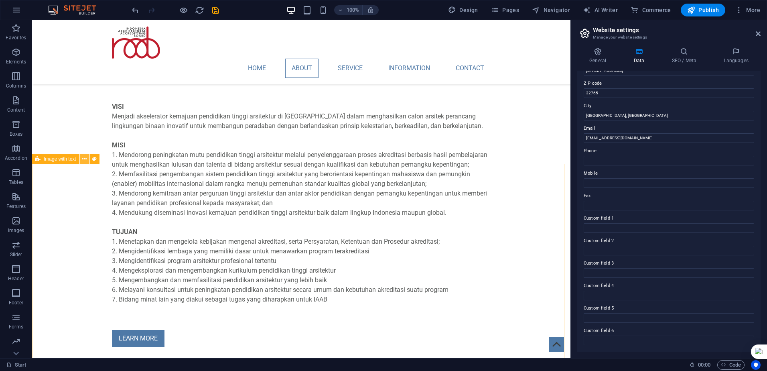
click at [86, 158] on icon at bounding box center [84, 159] width 4 height 8
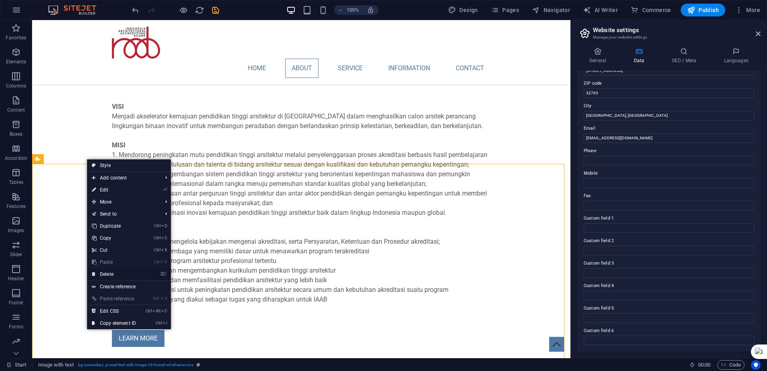
click at [105, 274] on link "⌦ Delete" at bounding box center [114, 274] width 54 height 12
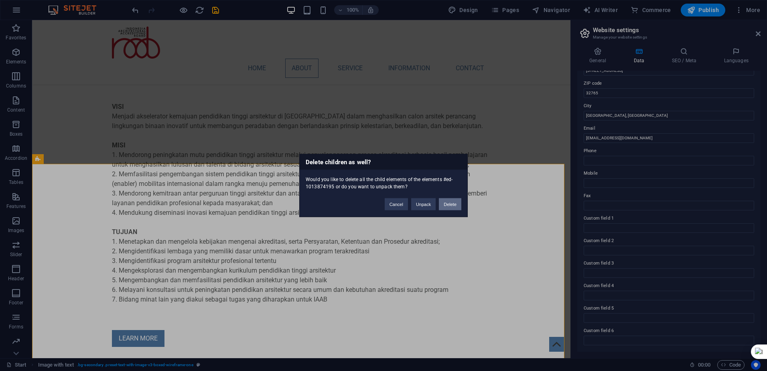
click at [448, 202] on button "Delete" at bounding box center [450, 204] width 22 height 12
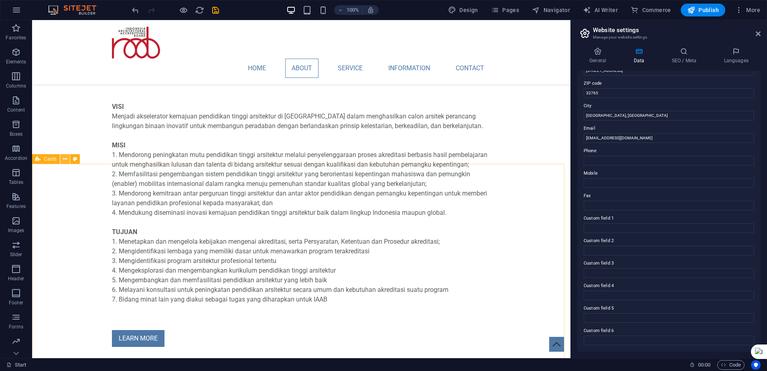
click at [64, 160] on icon at bounding box center [65, 159] width 4 height 8
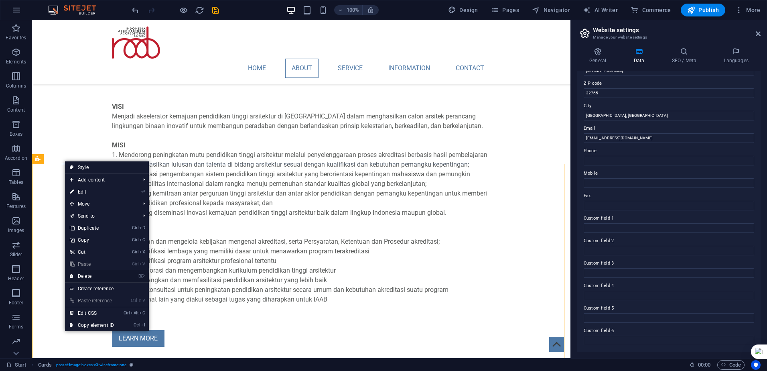
click at [94, 275] on link "⌦ Delete" at bounding box center [92, 276] width 54 height 12
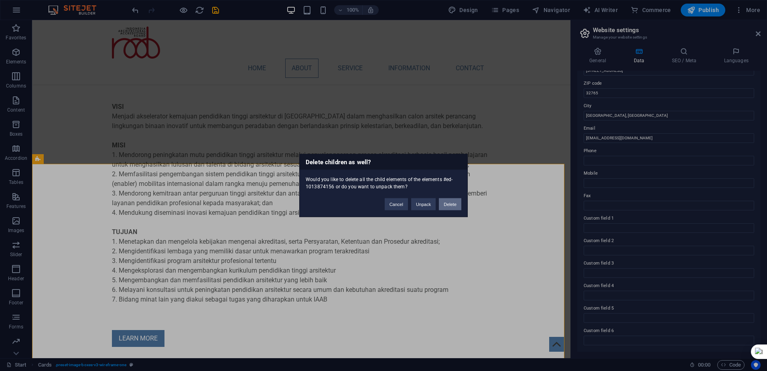
click at [449, 202] on button "Delete" at bounding box center [450, 204] width 22 height 12
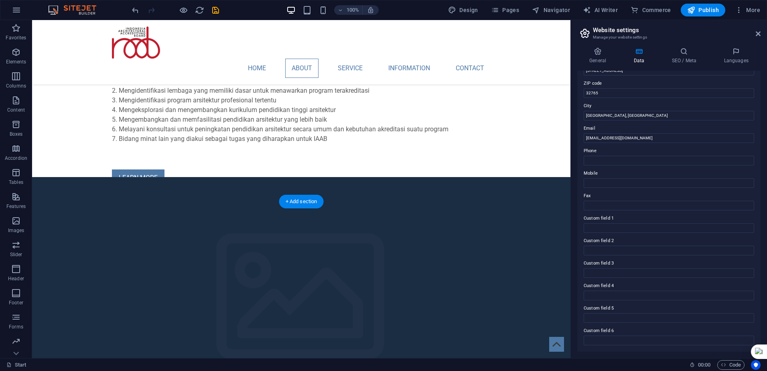
scroll to position [496, 0]
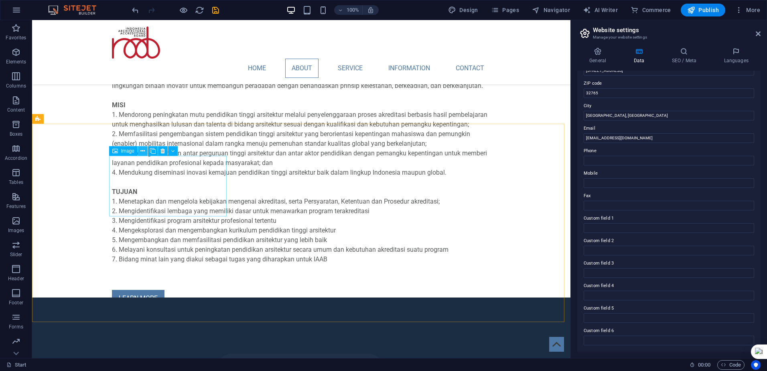
click at [142, 152] on icon at bounding box center [142, 151] width 4 height 8
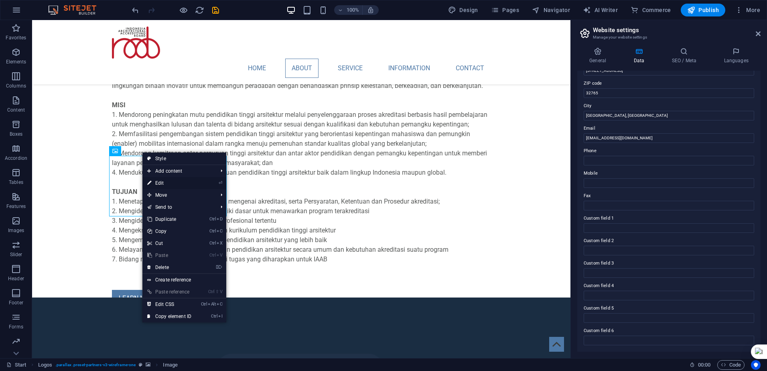
click at [160, 181] on link "⏎ Edit" at bounding box center [169, 183] width 54 height 12
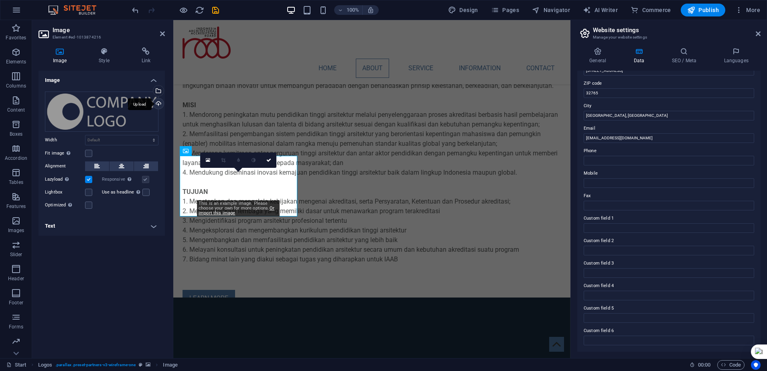
click at [159, 102] on div "Upload" at bounding box center [158, 104] width 12 height 12
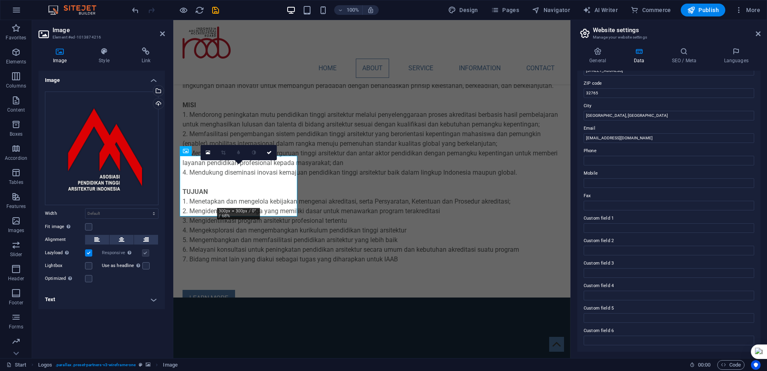
click at [154, 299] on h4 "Text" at bounding box center [102, 299] width 126 height 19
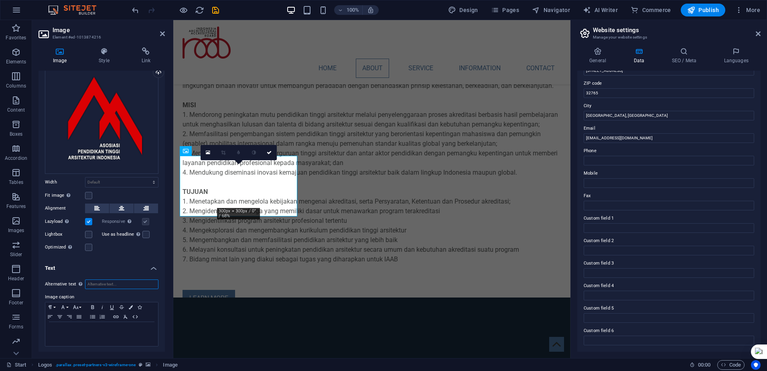
click at [111, 281] on input "Alternative text The alternative text is used by devices that cannot display im…" at bounding box center [121, 284] width 73 height 10
type input "APTARI"
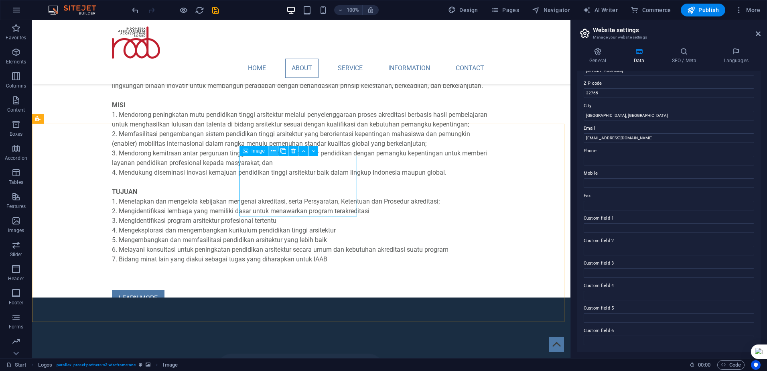
click at [270, 149] on button at bounding box center [273, 151] width 10 height 10
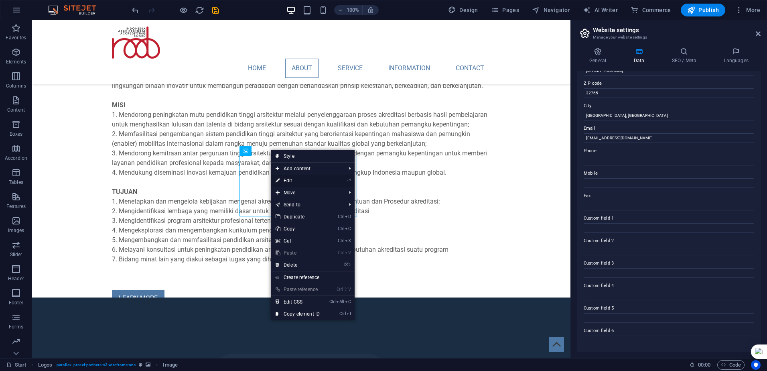
click at [286, 180] on link "⏎ Edit" at bounding box center [298, 181] width 54 height 12
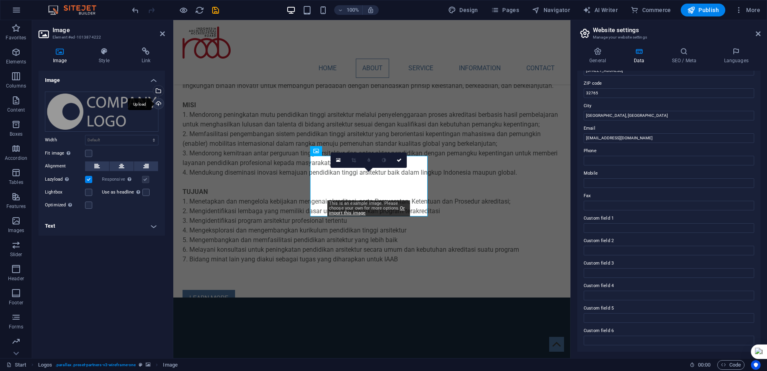
click at [158, 103] on div "Upload" at bounding box center [158, 104] width 12 height 12
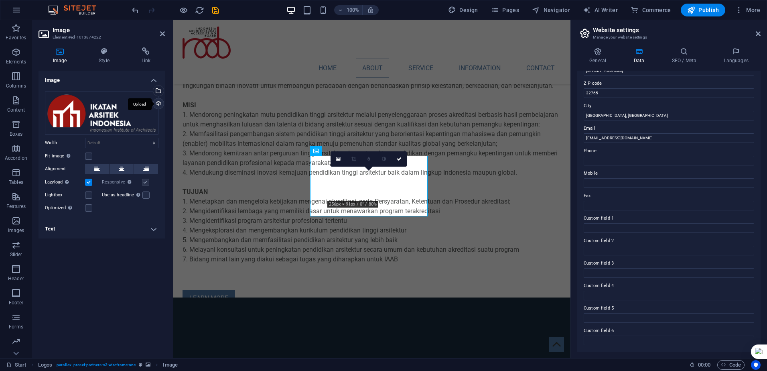
click at [160, 102] on div "Upload" at bounding box center [158, 104] width 12 height 12
click at [158, 104] on div "Upload" at bounding box center [158, 104] width 12 height 12
click at [157, 103] on div "Upload" at bounding box center [158, 104] width 12 height 12
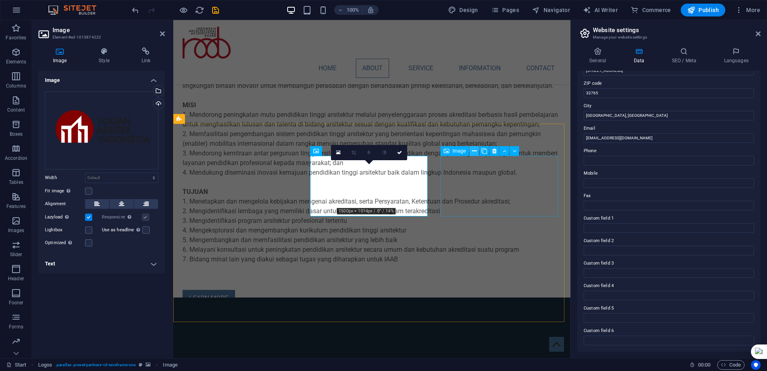
click at [474, 148] on icon at bounding box center [474, 151] width 4 height 8
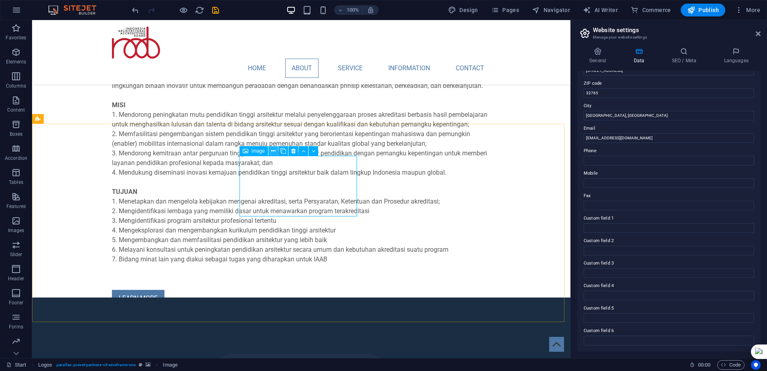
click at [272, 149] on icon at bounding box center [273, 151] width 4 height 8
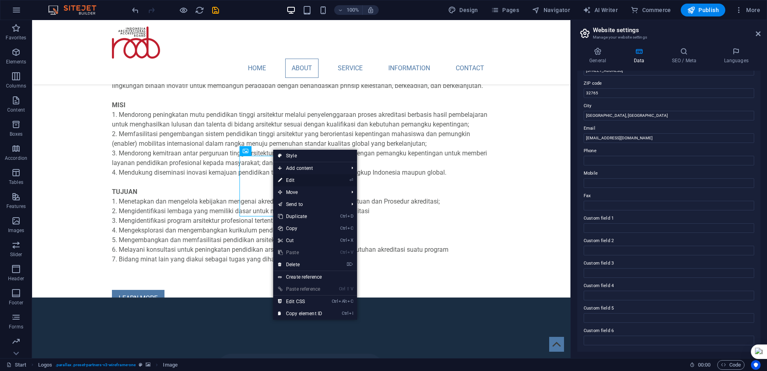
click at [288, 181] on link "⏎ Edit" at bounding box center [300, 180] width 54 height 12
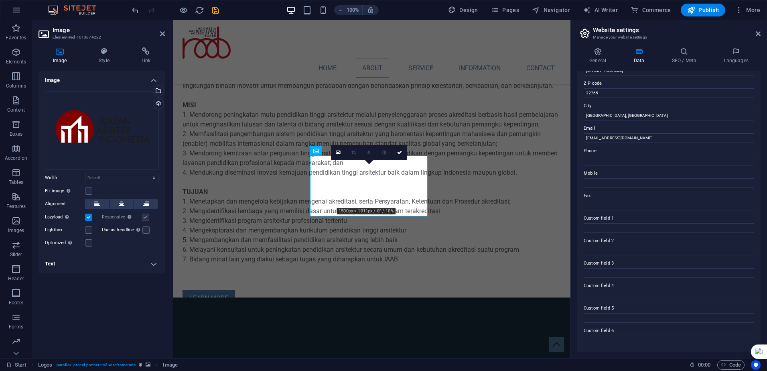
click at [98, 254] on h4 "Text" at bounding box center [102, 263] width 126 height 19
click at [100, 275] on input "Alternative text The alternative text is used by devices that cannot display im…" at bounding box center [121, 280] width 73 height 10
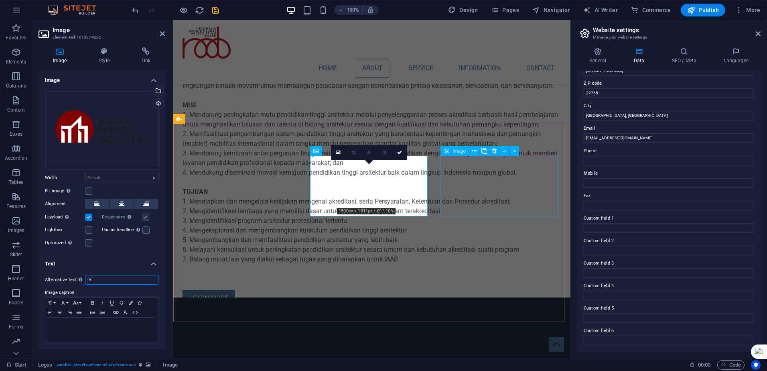
type input "IAI"
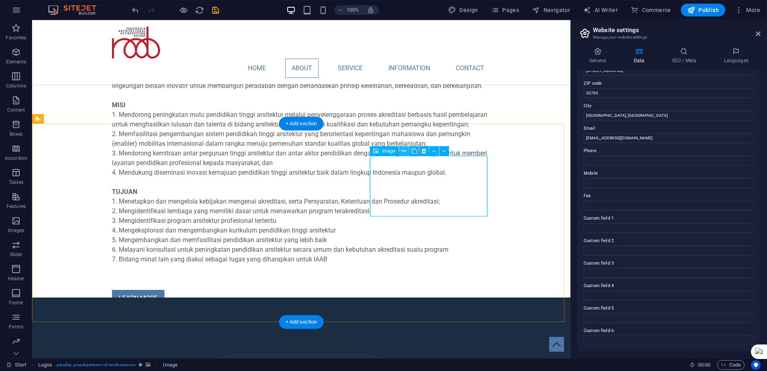
click at [404, 149] on icon at bounding box center [404, 151] width 4 height 8
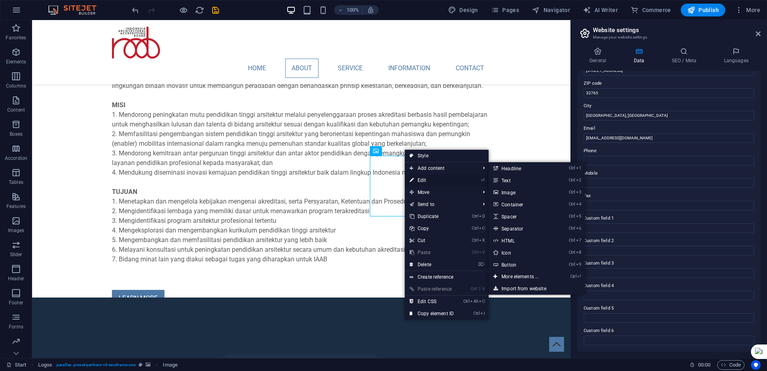
click at [420, 180] on link "⏎ Edit" at bounding box center [432, 180] width 54 height 12
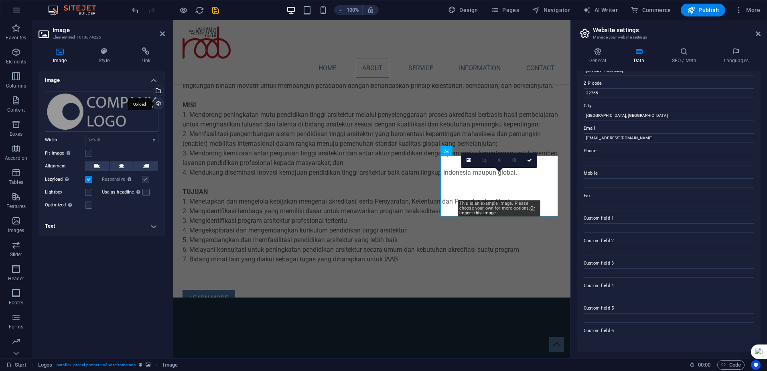
click at [160, 105] on div "Upload" at bounding box center [158, 104] width 12 height 12
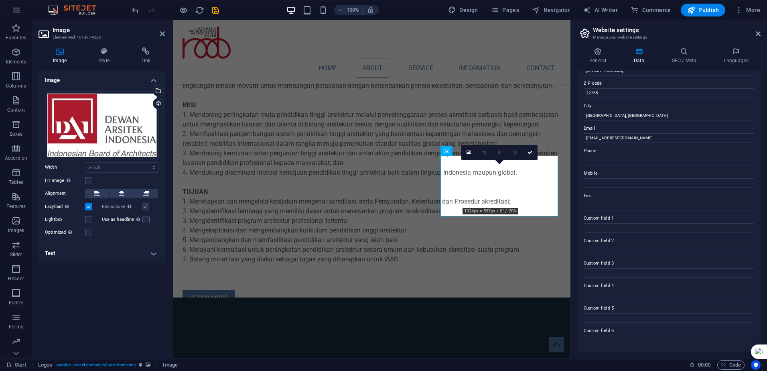
click at [85, 254] on h4 "Text" at bounding box center [102, 253] width 126 height 19
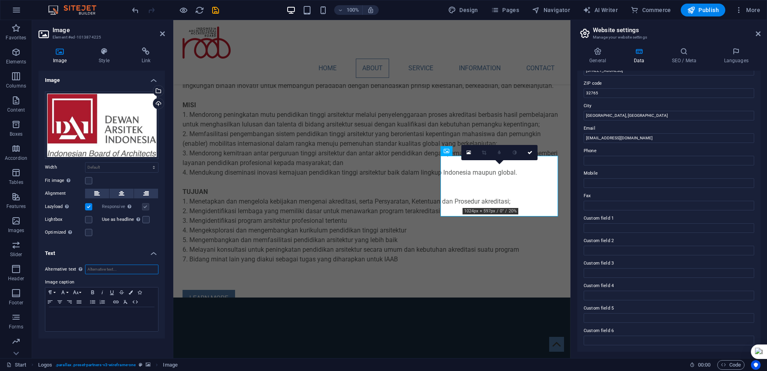
click at [112, 268] on input "Alternative text The alternative text is used by devices that cannot display im…" at bounding box center [121, 269] width 73 height 10
type input "DAI"
click at [234, 225] on icon at bounding box center [234, 224] width 4 height 8
click at [232, 225] on icon at bounding box center [234, 224] width 4 height 8
drag, startPoint x: 233, startPoint y: 225, endPoint x: 60, endPoint y: 205, distance: 174.5
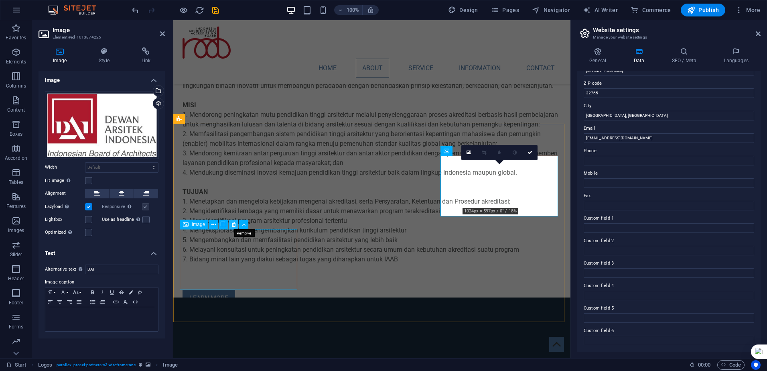
click at [233, 225] on icon at bounding box center [234, 224] width 4 height 8
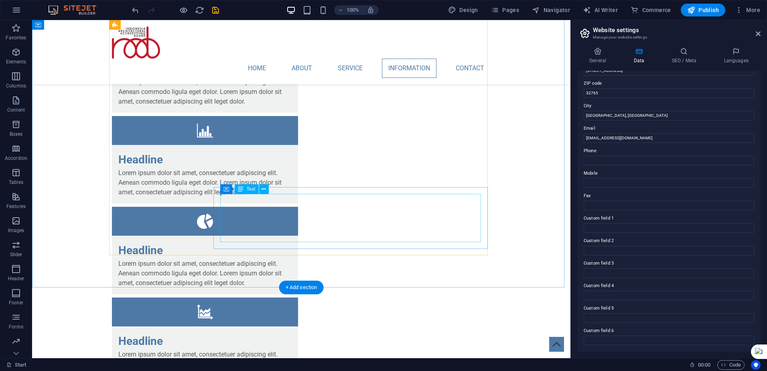
scroll to position [1344, 0]
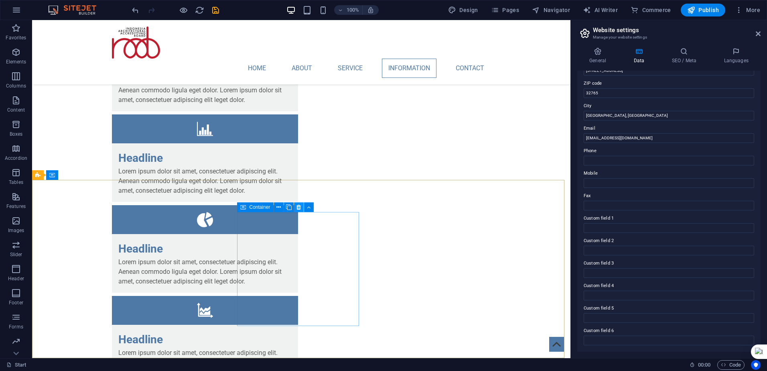
click at [299, 205] on icon at bounding box center [298, 207] width 4 height 8
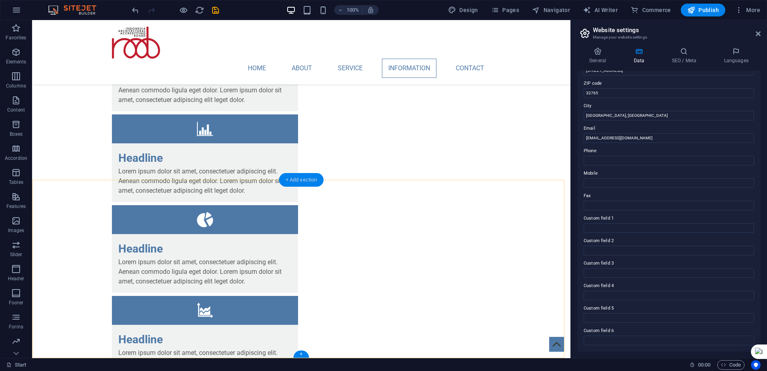
click at [305, 182] on div "+ Add section" at bounding box center [301, 180] width 45 height 14
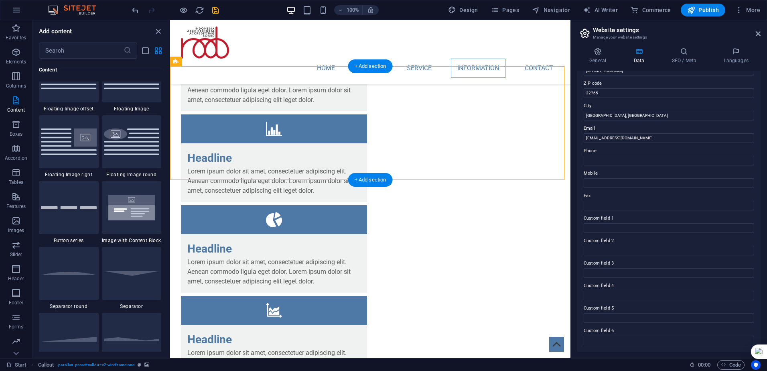
scroll to position [1264, 0]
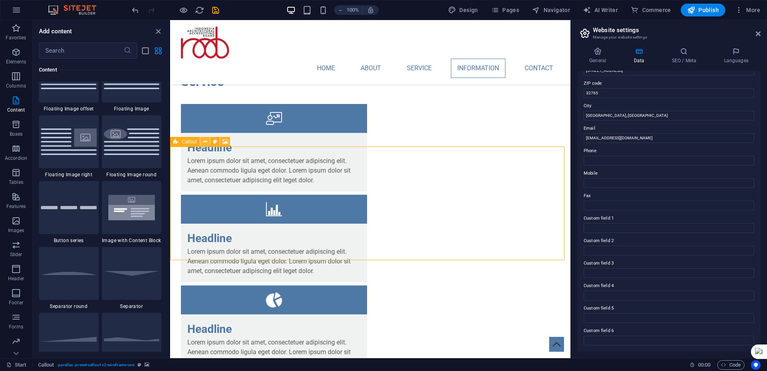
click at [205, 141] on icon at bounding box center [205, 142] width 4 height 8
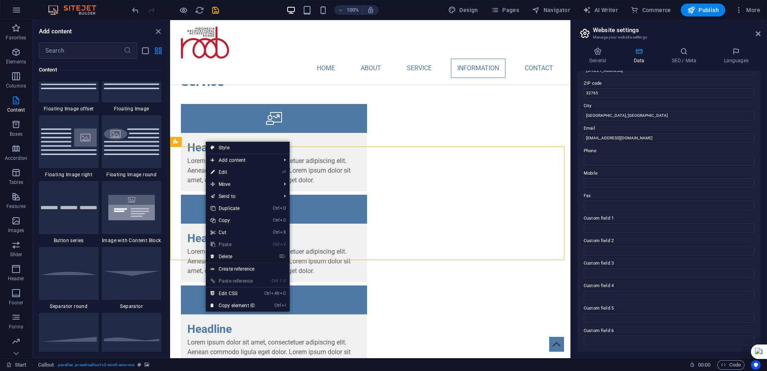
click at [240, 256] on link "⌦ Delete" at bounding box center [233, 256] width 54 height 12
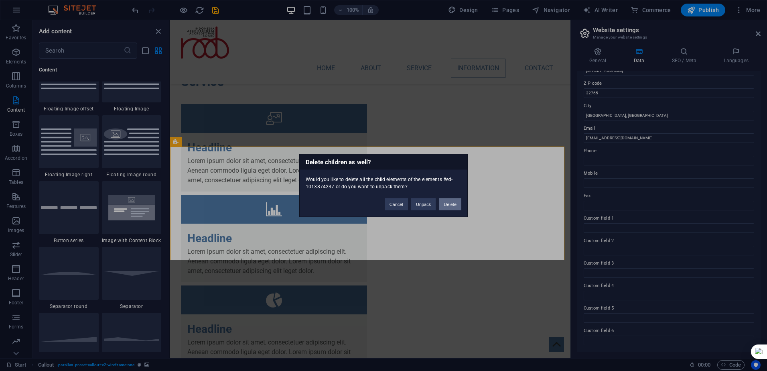
click at [450, 203] on button "Delete" at bounding box center [450, 204] width 22 height 12
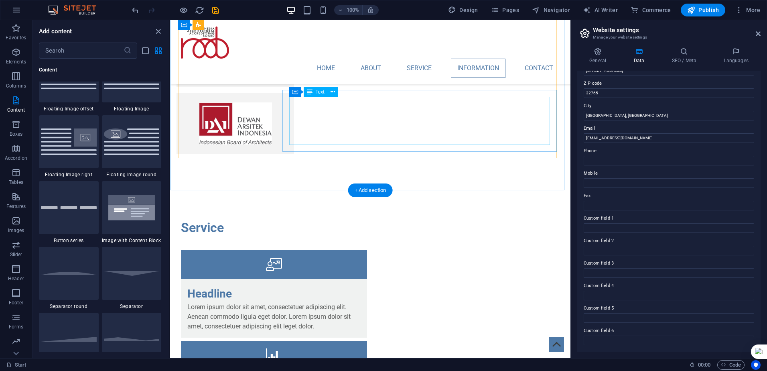
scroll to position [1231, 0]
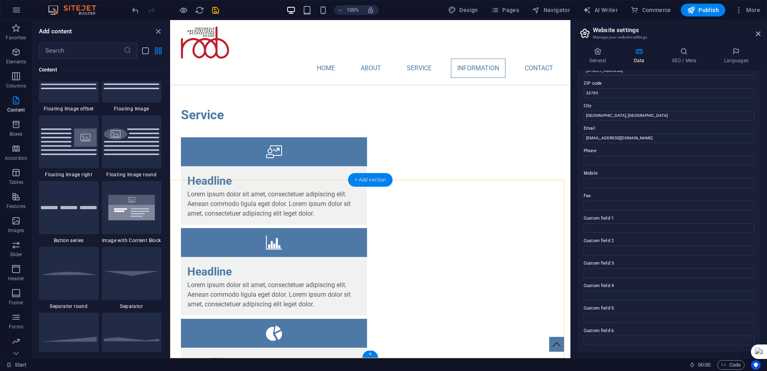
click at [371, 179] on div "+ Add section" at bounding box center [370, 180] width 45 height 14
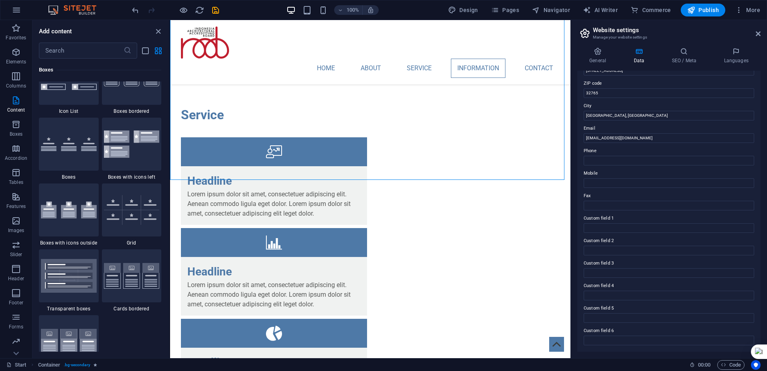
scroll to position [2246, 0]
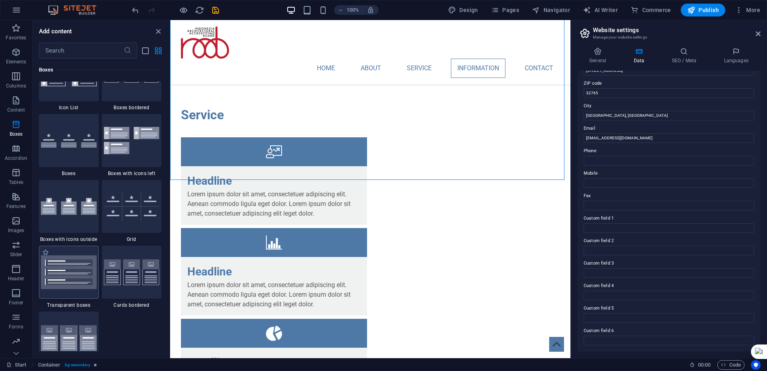
click at [69, 269] on img at bounding box center [69, 272] width 56 height 34
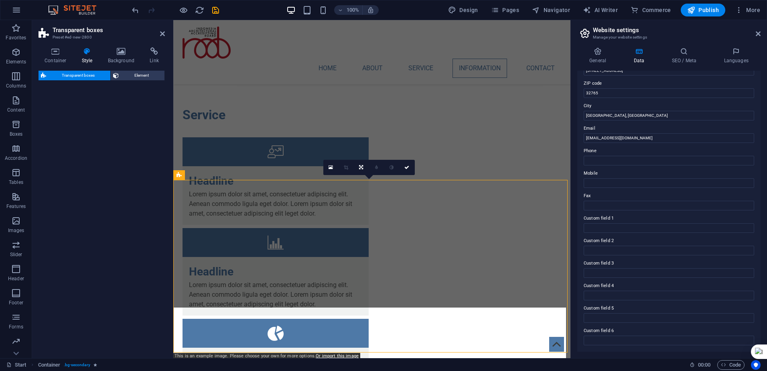
select select "rem"
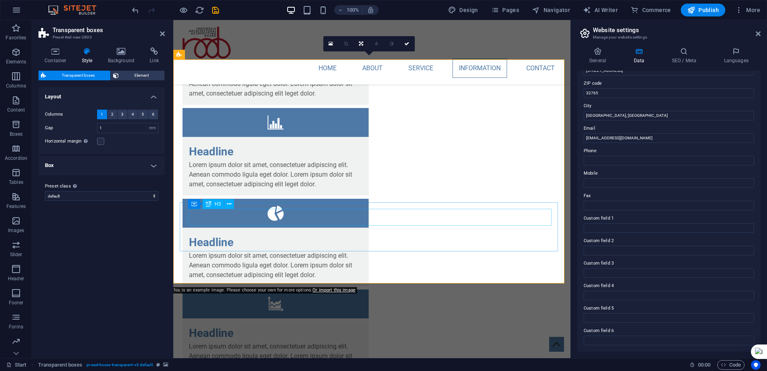
scroll to position [1351, 0]
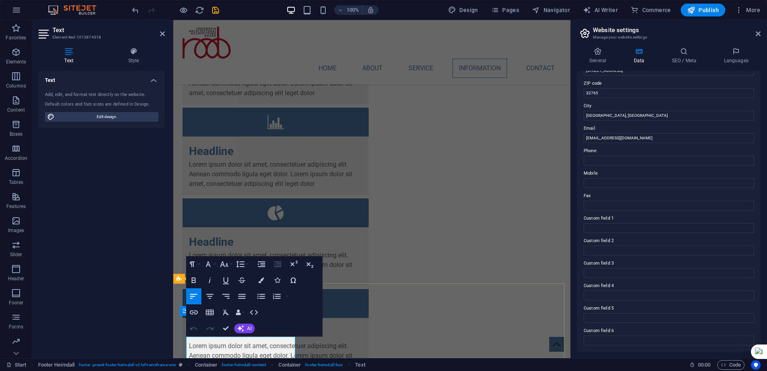
copy div "Akta Notaris Nomor 11, Tanggal 13 Agustus 2024: Akta Pendirian Perkumpulan Akre…"
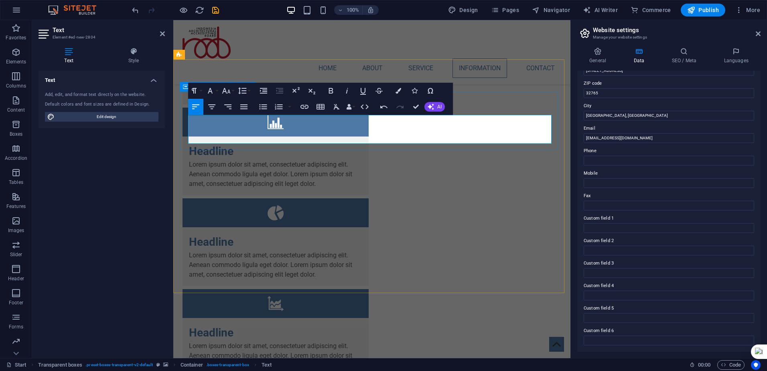
drag, startPoint x: 286, startPoint y: 138, endPoint x: 185, endPoint y: 121, distance: 102.1
click at [266, 109] on icon "button" at bounding box center [264, 106] width 8 height 5
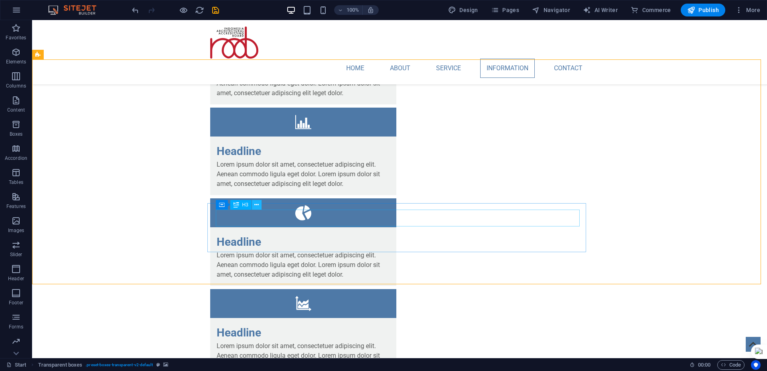
click at [258, 205] on icon at bounding box center [256, 205] width 4 height 8
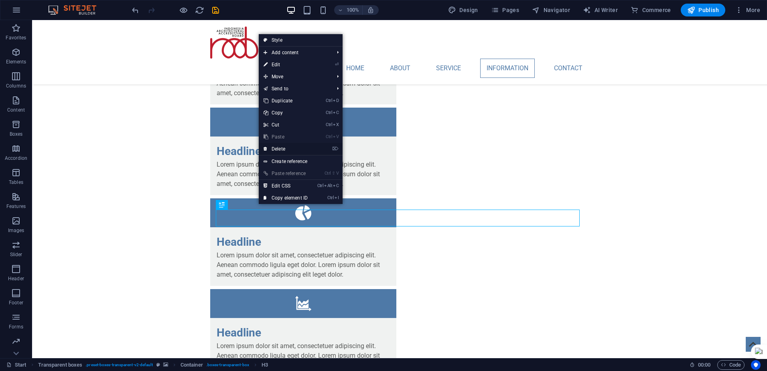
click at [292, 148] on link "⌦ Delete" at bounding box center [286, 149] width 54 height 12
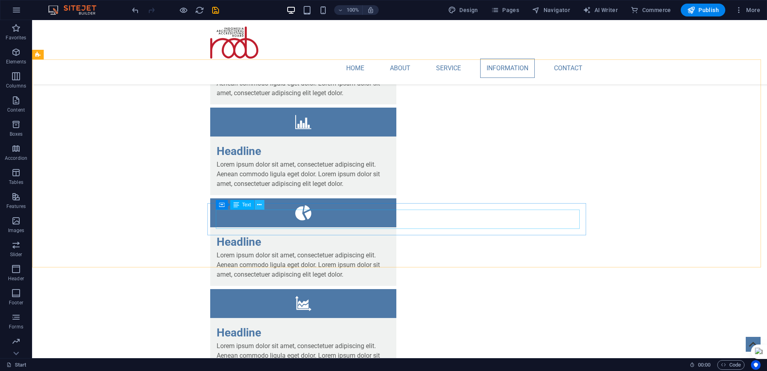
click at [262, 204] on icon at bounding box center [259, 205] width 4 height 8
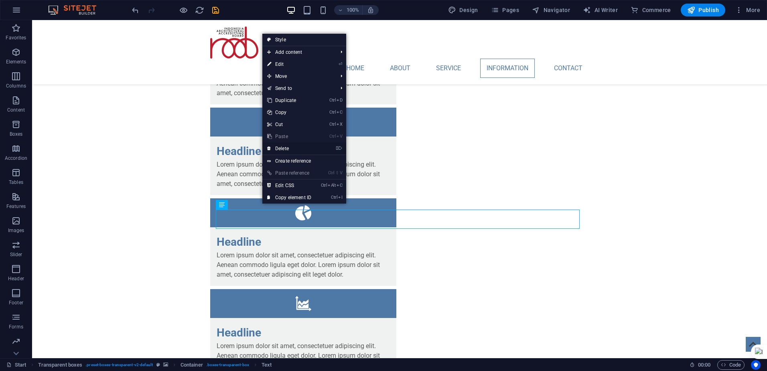
click at [286, 146] on link "⌦ Delete" at bounding box center [289, 148] width 54 height 12
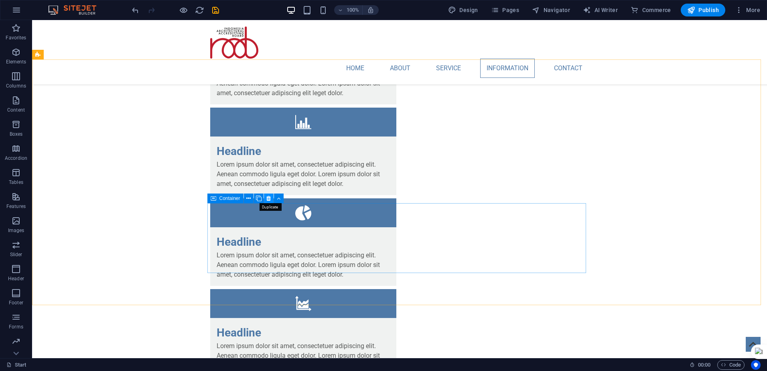
click at [268, 198] on icon at bounding box center [268, 198] width 4 height 8
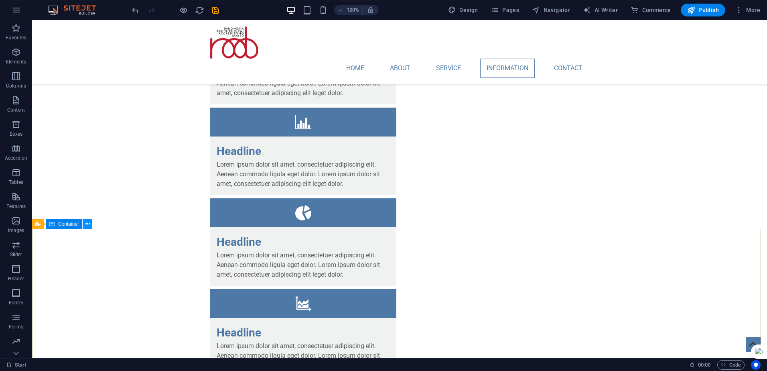
click at [88, 225] on icon at bounding box center [87, 224] width 4 height 8
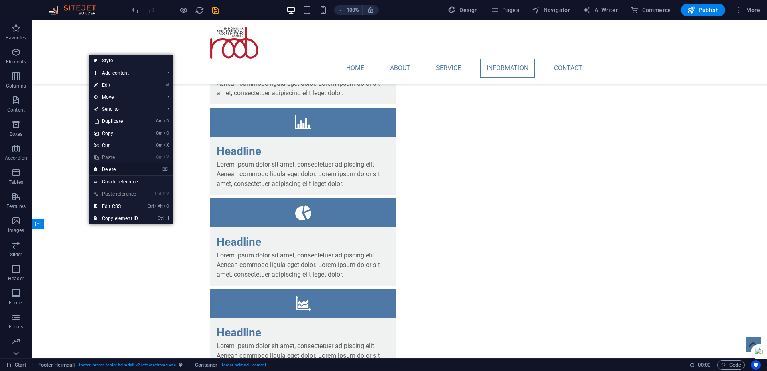
click at [118, 170] on link "⌦ Delete" at bounding box center [116, 169] width 54 height 12
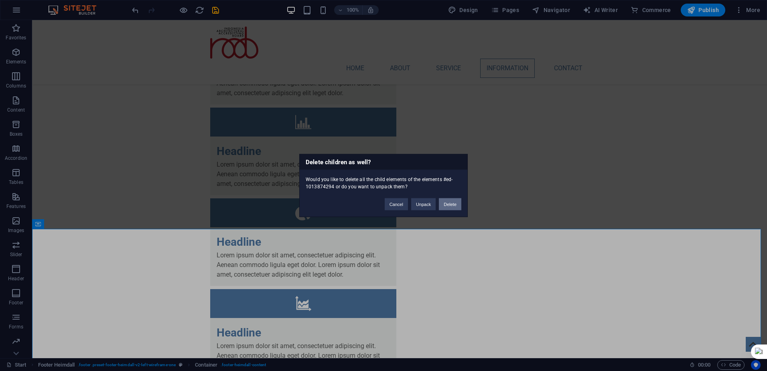
click at [449, 202] on button "Delete" at bounding box center [450, 204] width 22 height 12
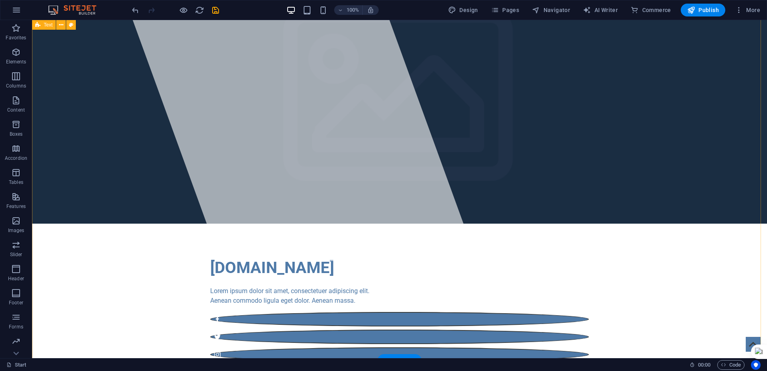
scroll to position [18, 0]
